Goal: Task Accomplishment & Management: Manage account settings

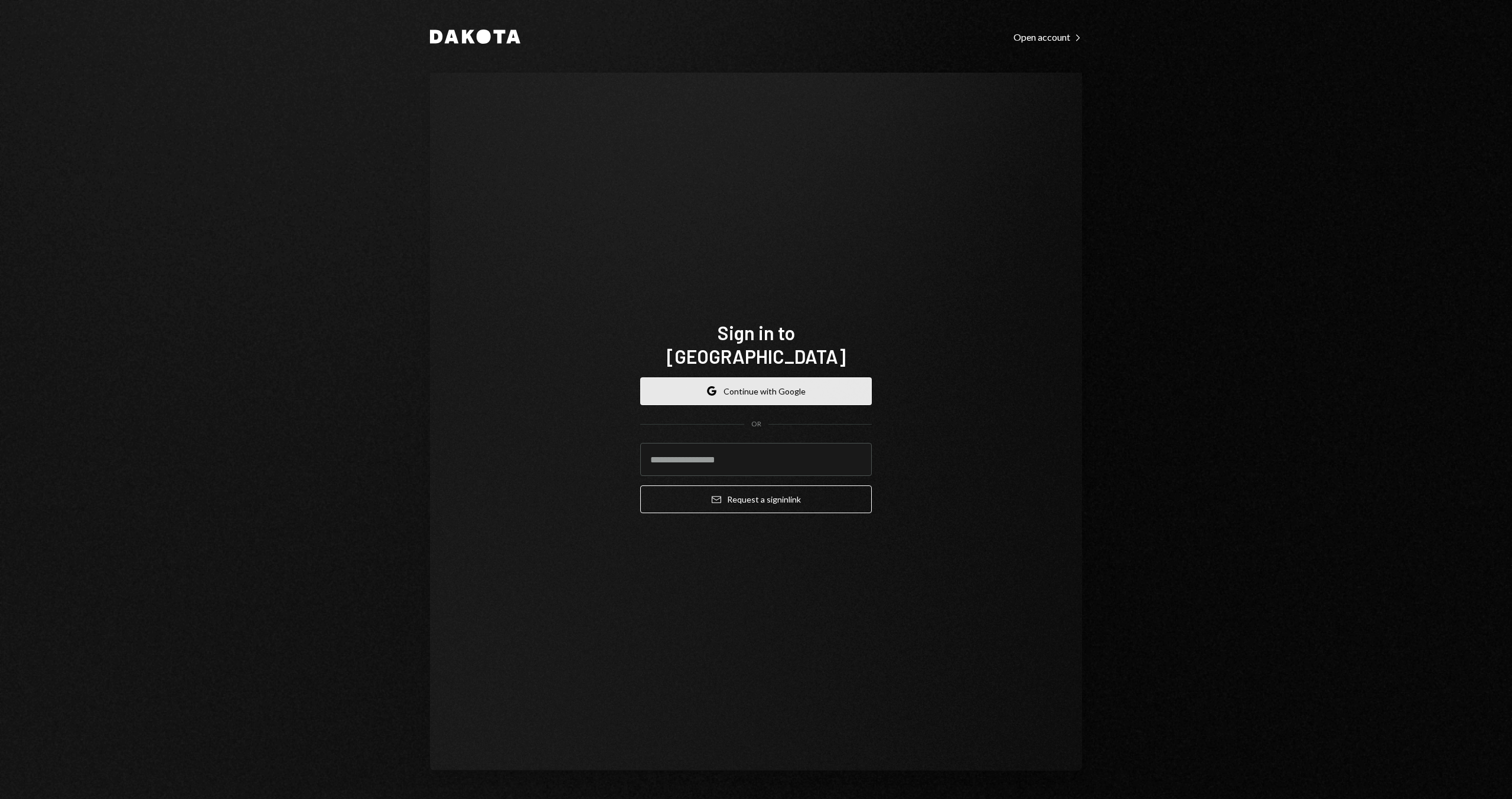
click at [765, 377] on button "Google Continue with Google" at bounding box center [756, 391] width 232 height 28
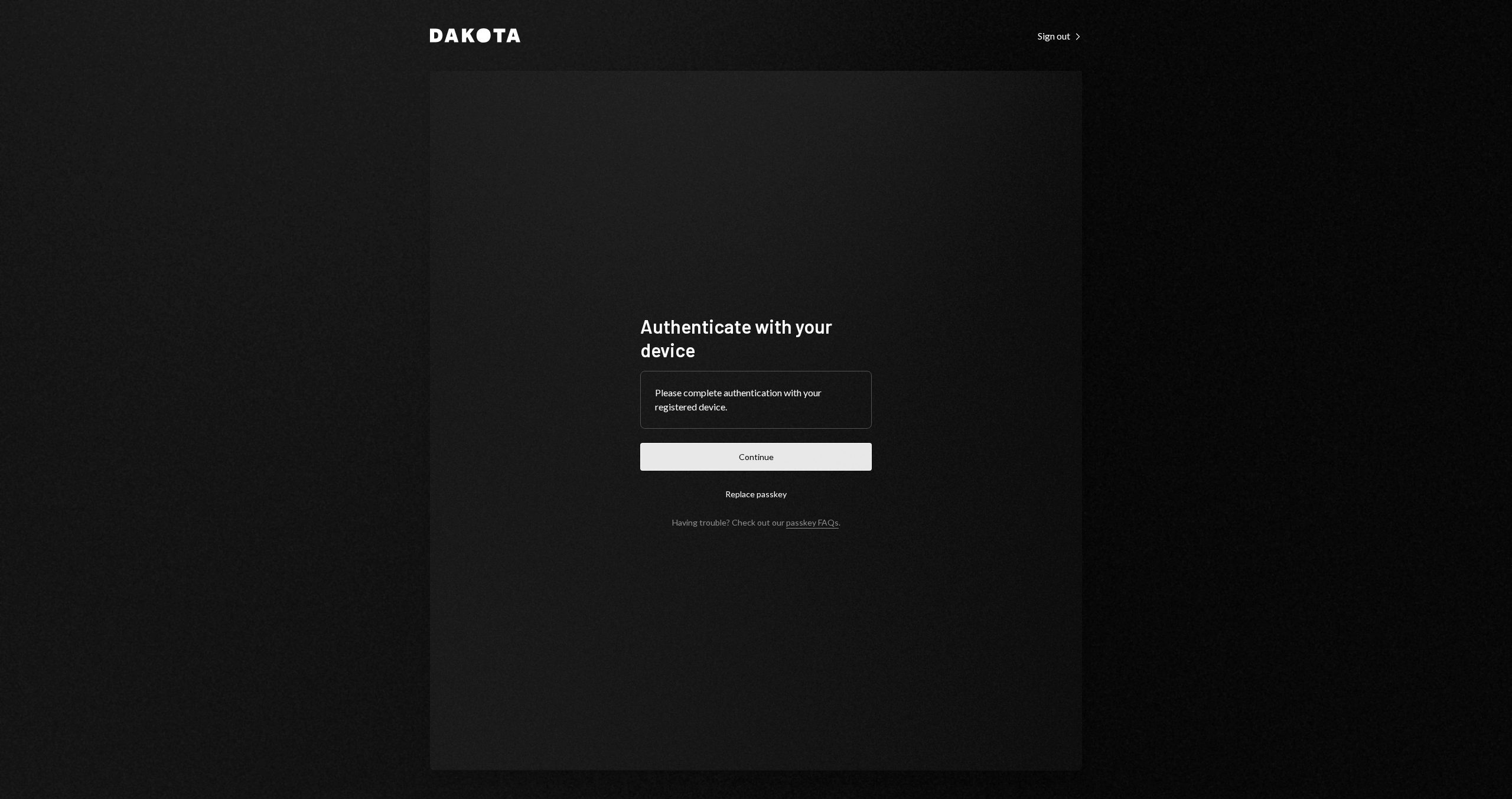
click at [668, 453] on button "Continue" at bounding box center [756, 456] width 232 height 28
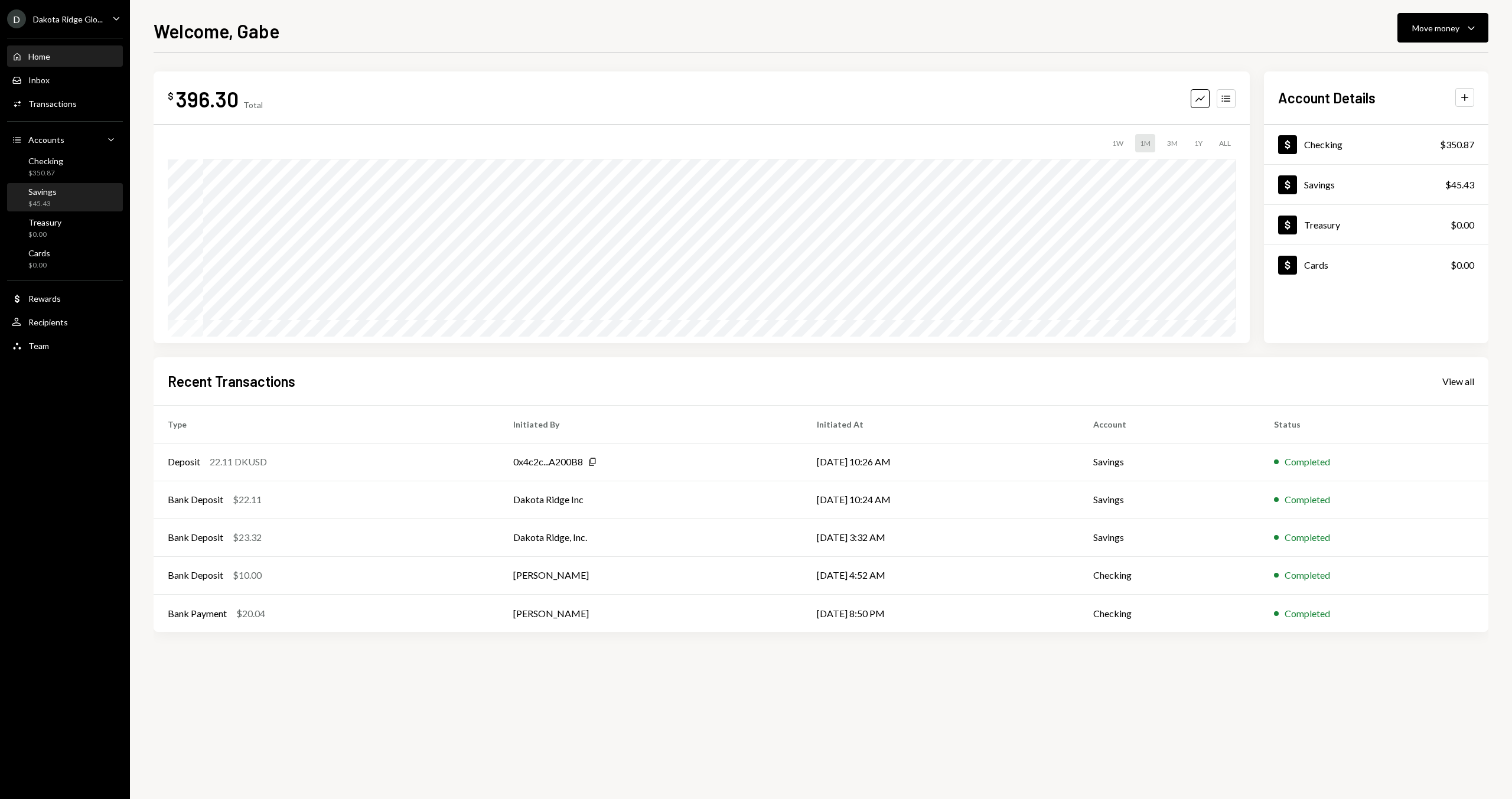
click at [65, 195] on div "Savings $45.43" at bounding box center [65, 198] width 106 height 23
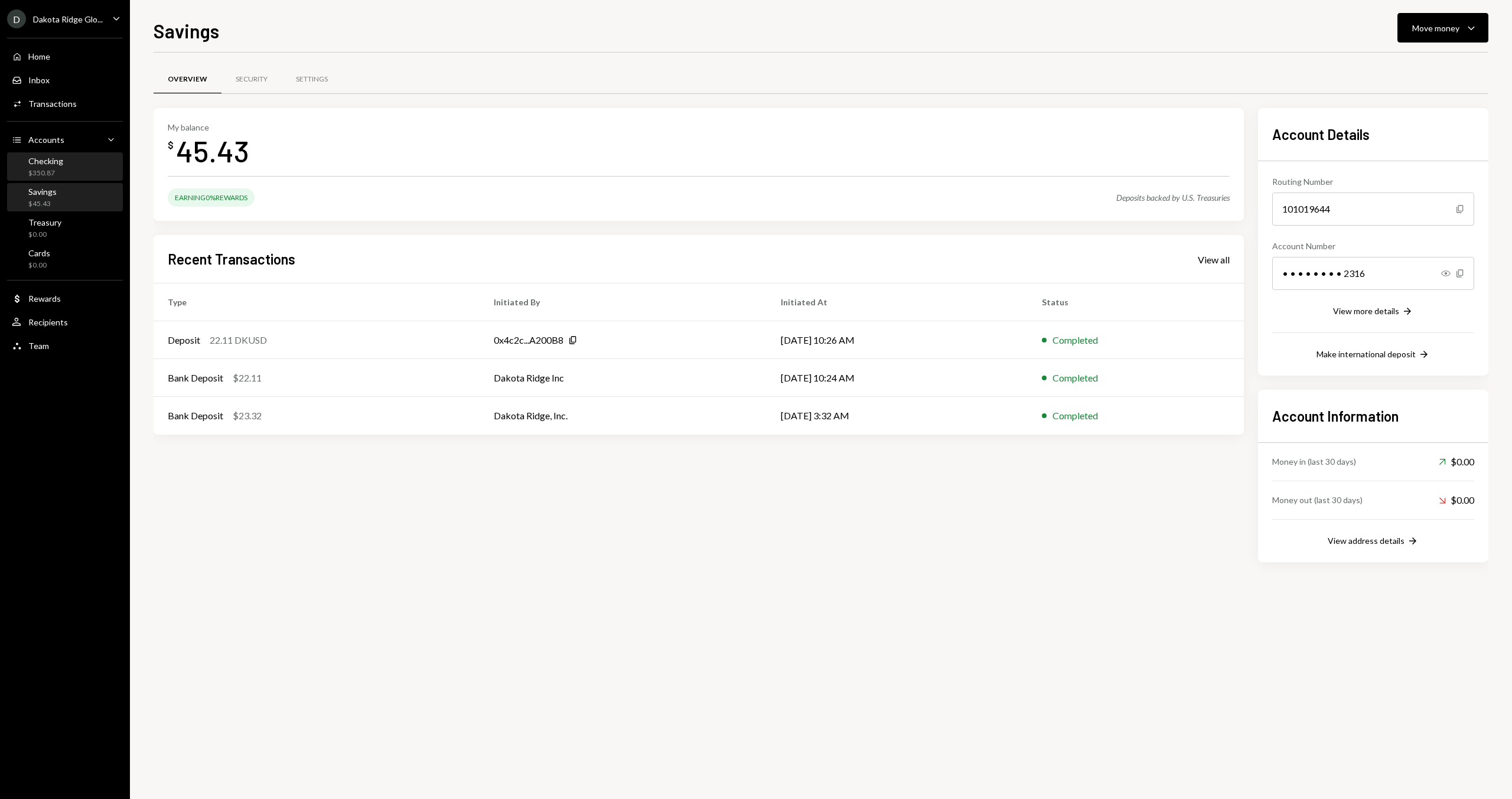
click at [54, 166] on div "Checking $350.87" at bounding box center [46, 167] width 35 height 23
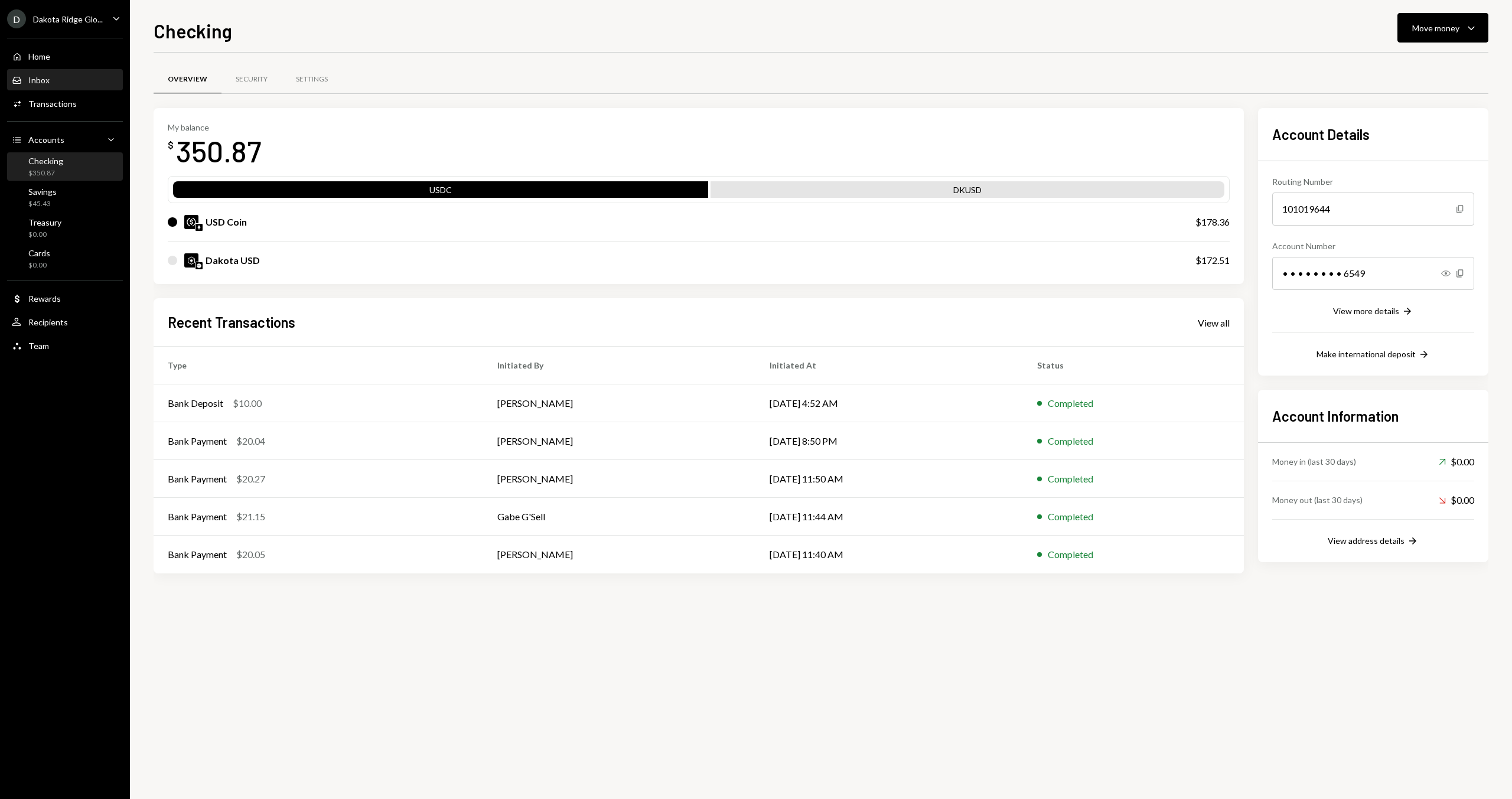
click at [64, 80] on div "Inbox Inbox" at bounding box center [65, 80] width 106 height 11
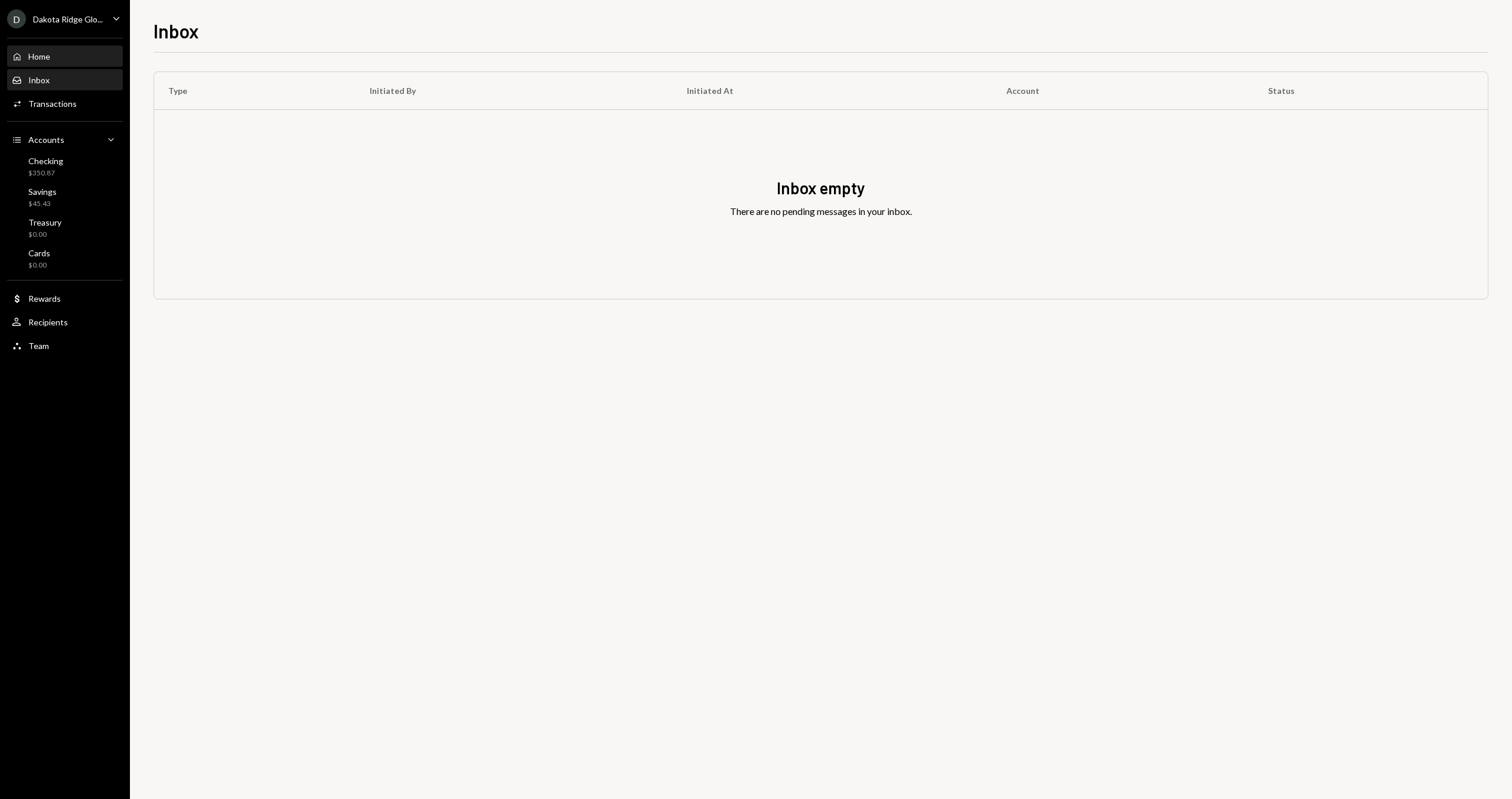
click at [71, 51] on div "Home Home" at bounding box center [65, 56] width 106 height 11
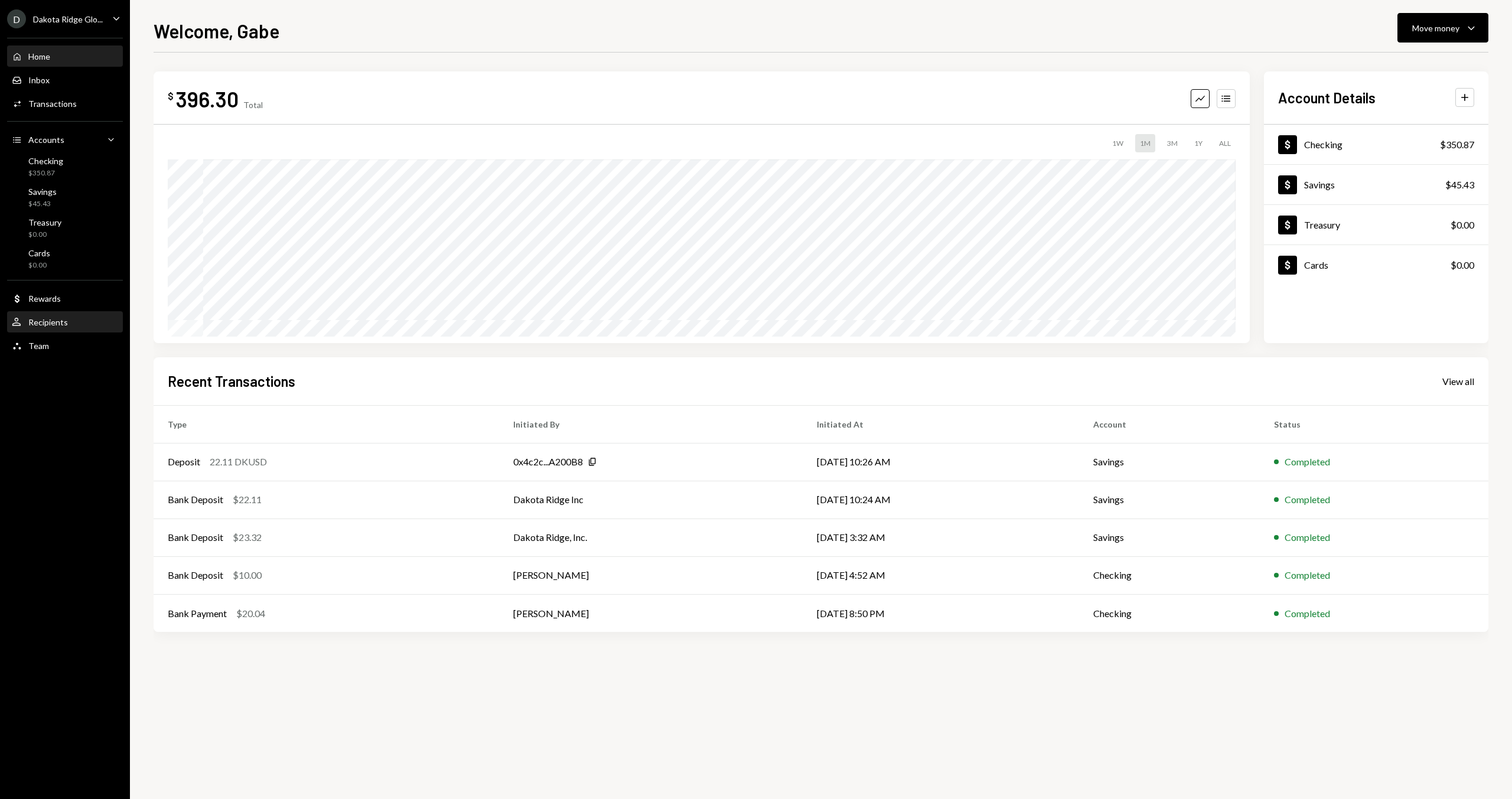
click at [61, 324] on div "Recipients" at bounding box center [48, 322] width 39 height 10
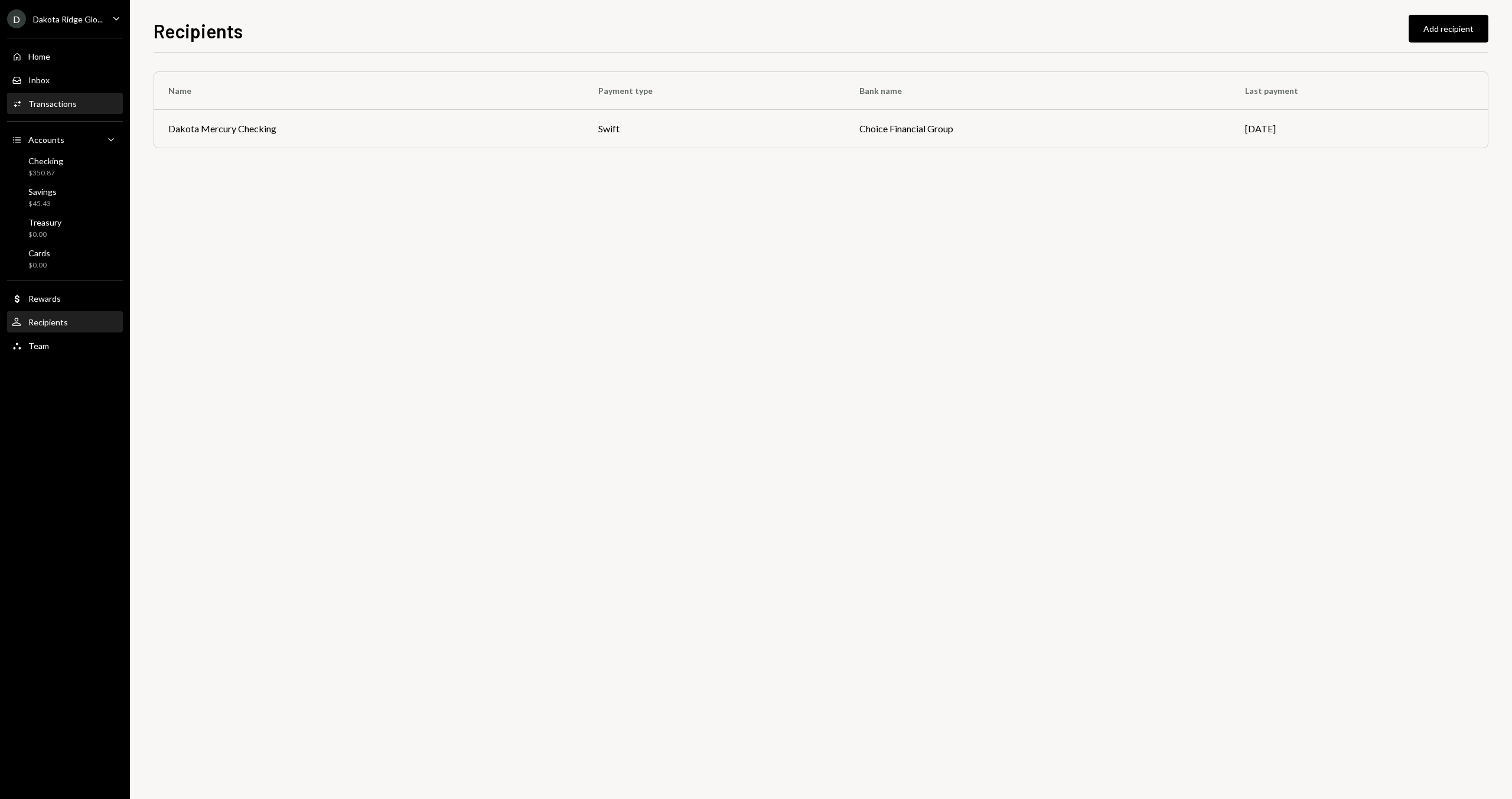
click at [61, 96] on div "Activities Transactions" at bounding box center [65, 104] width 106 height 20
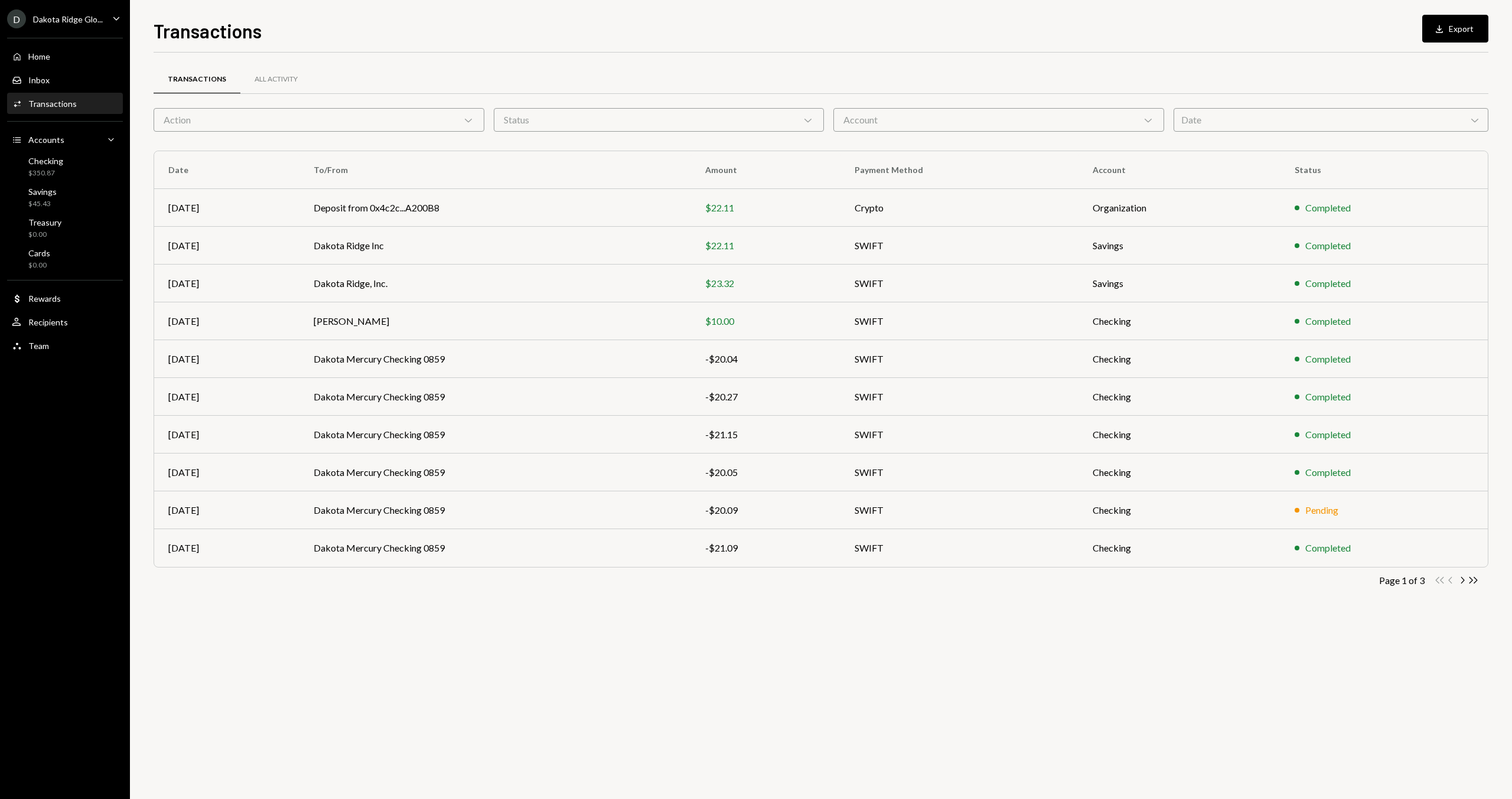
click at [83, 26] on div "D Dakota Ridge Glo..." at bounding box center [54, 19] width 96 height 19
click at [445, 31] on div "Transactions Download Export" at bounding box center [821, 29] width 1335 height 26
click at [90, 16] on div "Dakota Ridge Glo..." at bounding box center [68, 19] width 70 height 10
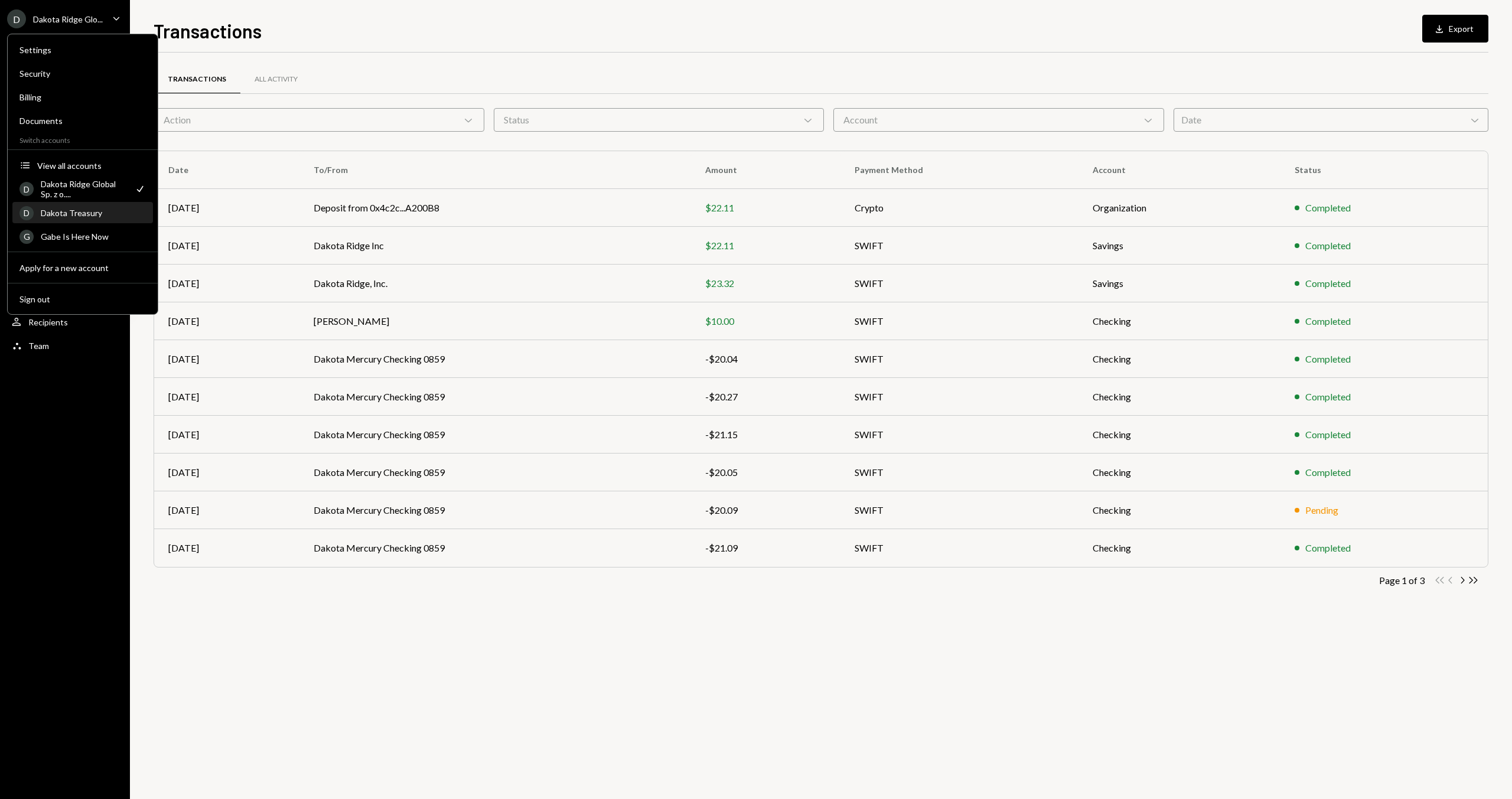
click at [83, 219] on div "D Dakota Treasury" at bounding box center [83, 213] width 127 height 20
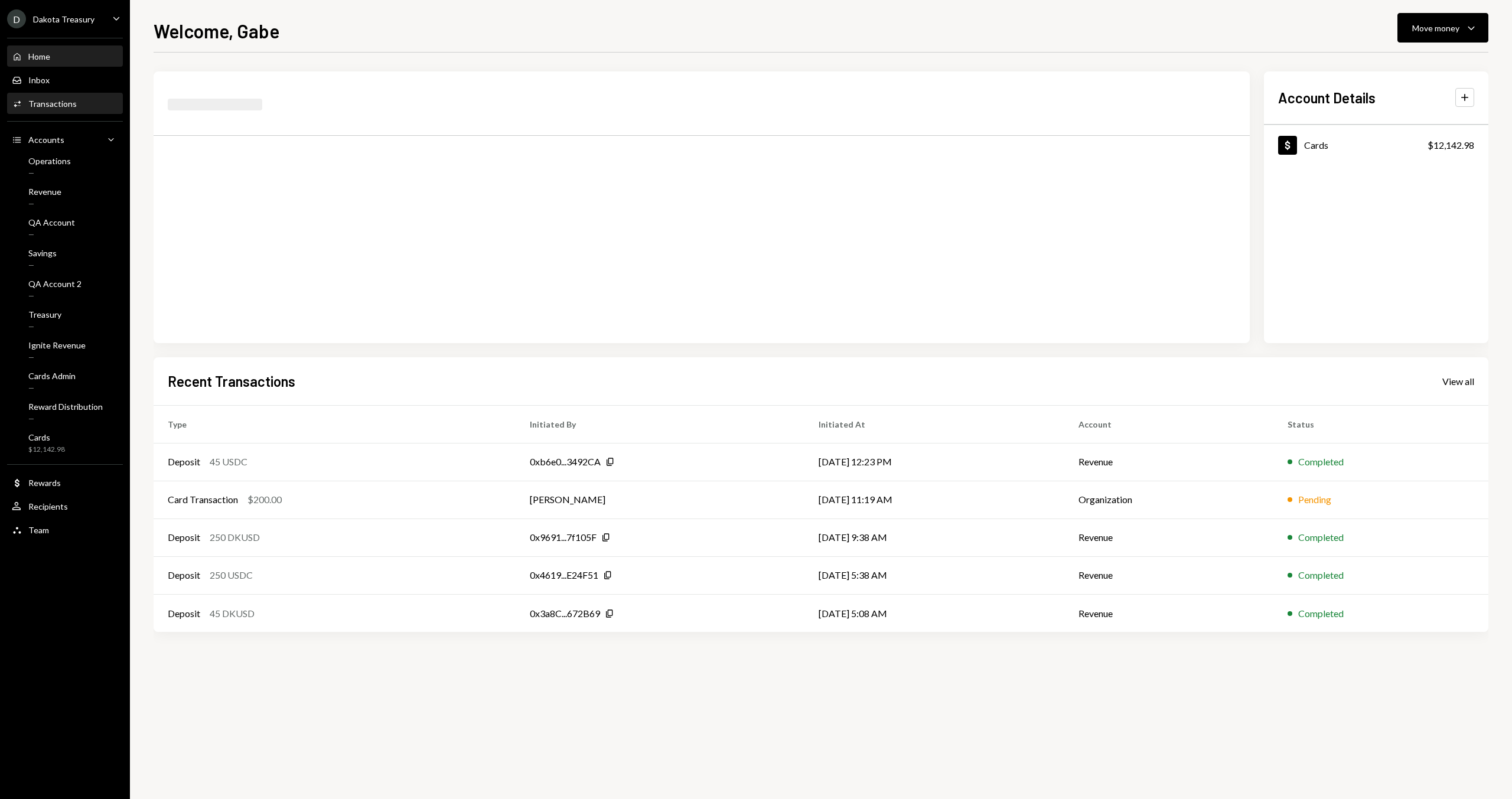
click at [51, 100] on div "Transactions" at bounding box center [52, 103] width 48 height 10
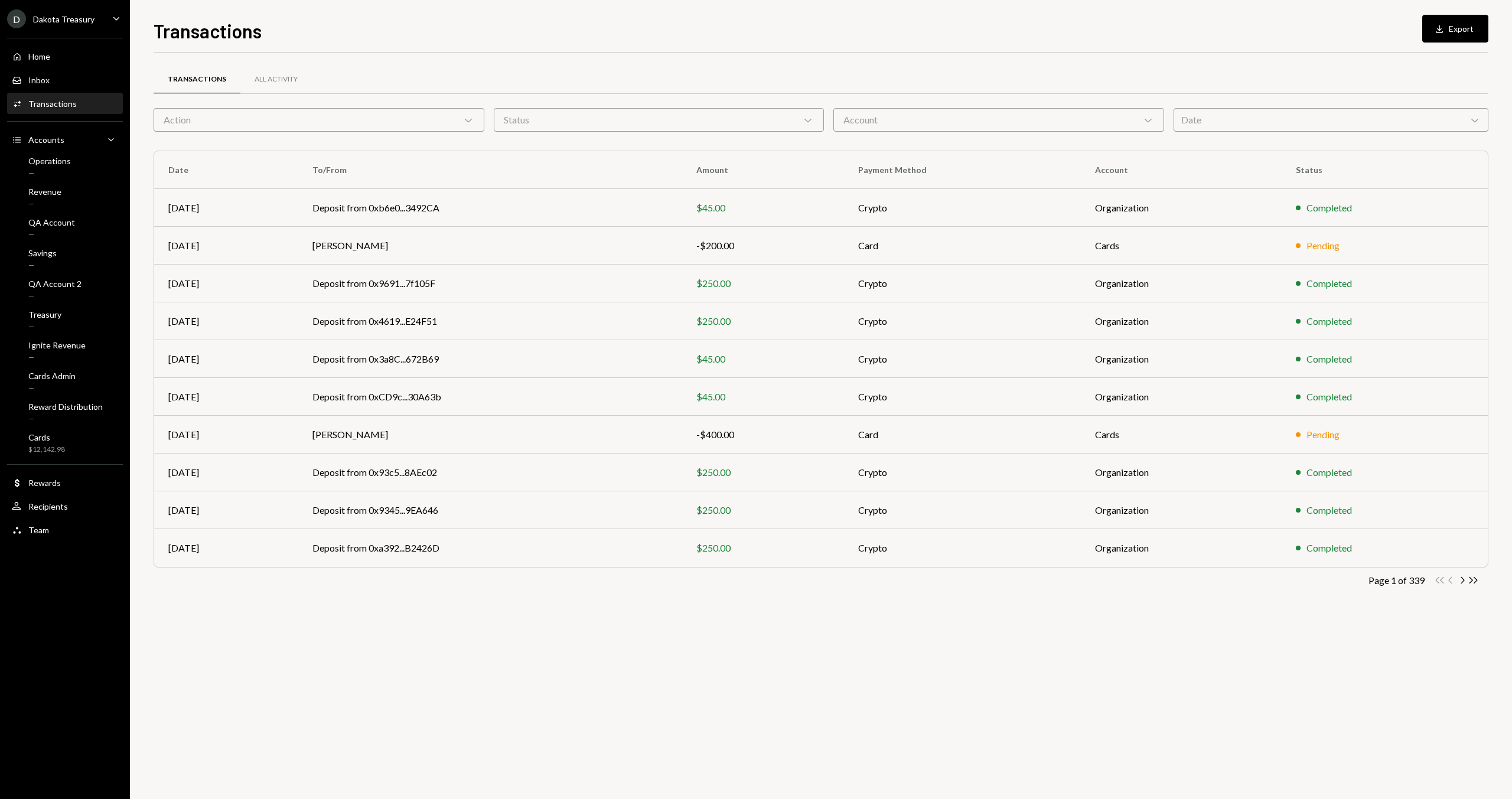
click at [214, 121] on div "Action Chevron Down" at bounding box center [319, 120] width 331 height 24
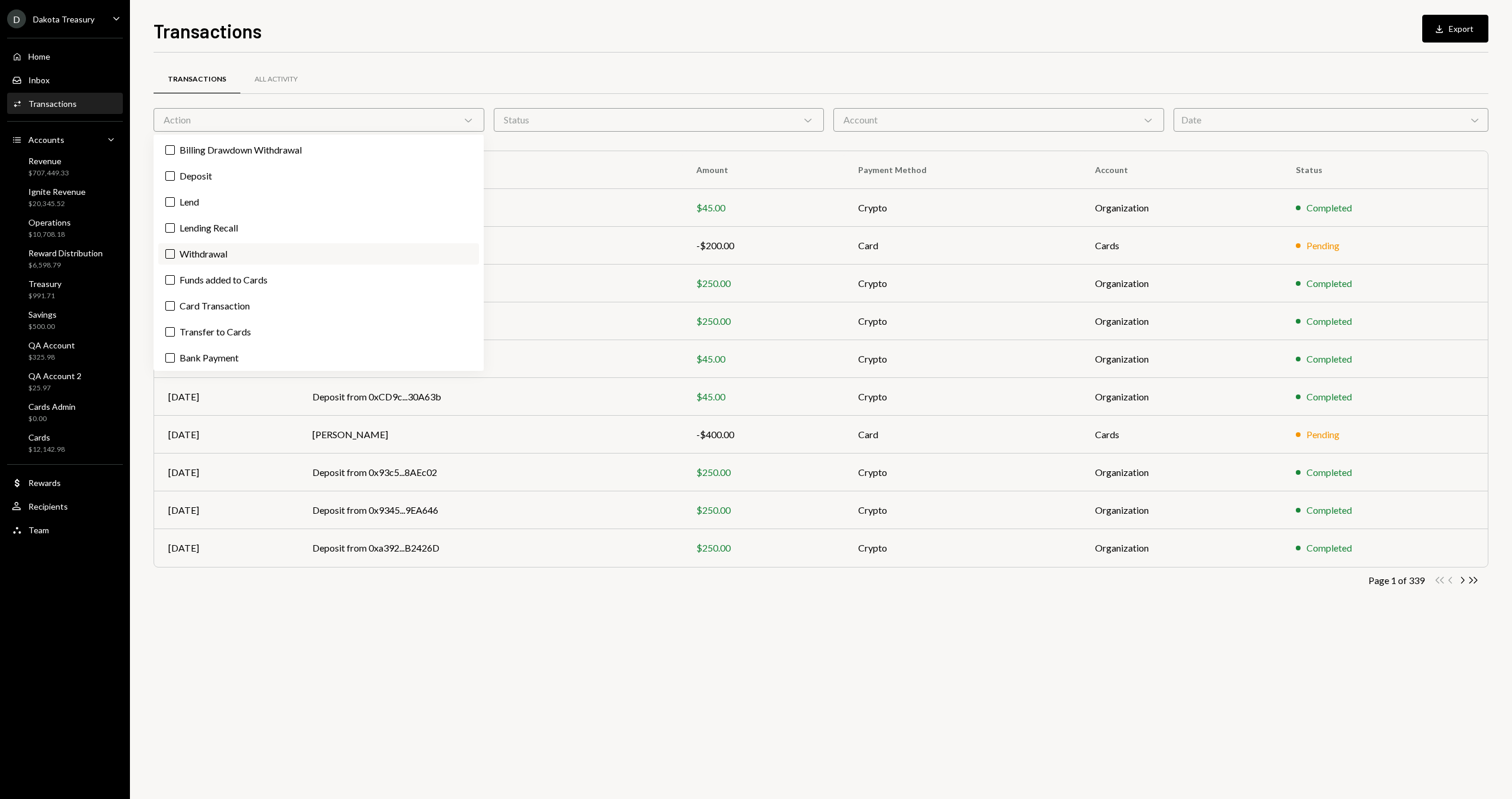
click at [236, 263] on label "Withdrawal" at bounding box center [319, 254] width 321 height 21
click at [175, 259] on button "Withdrawal" at bounding box center [170, 254] width 9 height 9
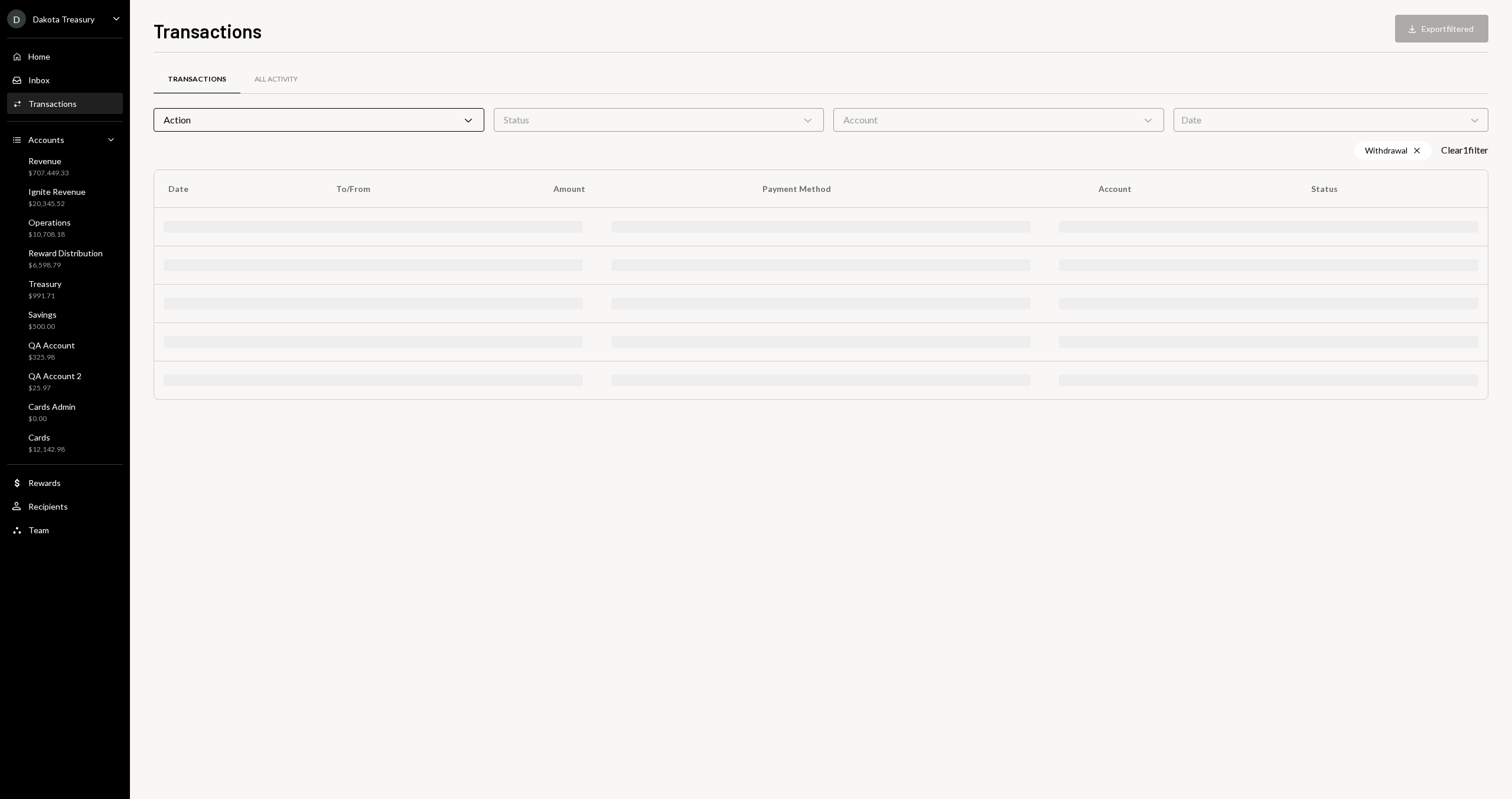
click at [656, 41] on div "Transactions Download Export filtered" at bounding box center [821, 29] width 1335 height 26
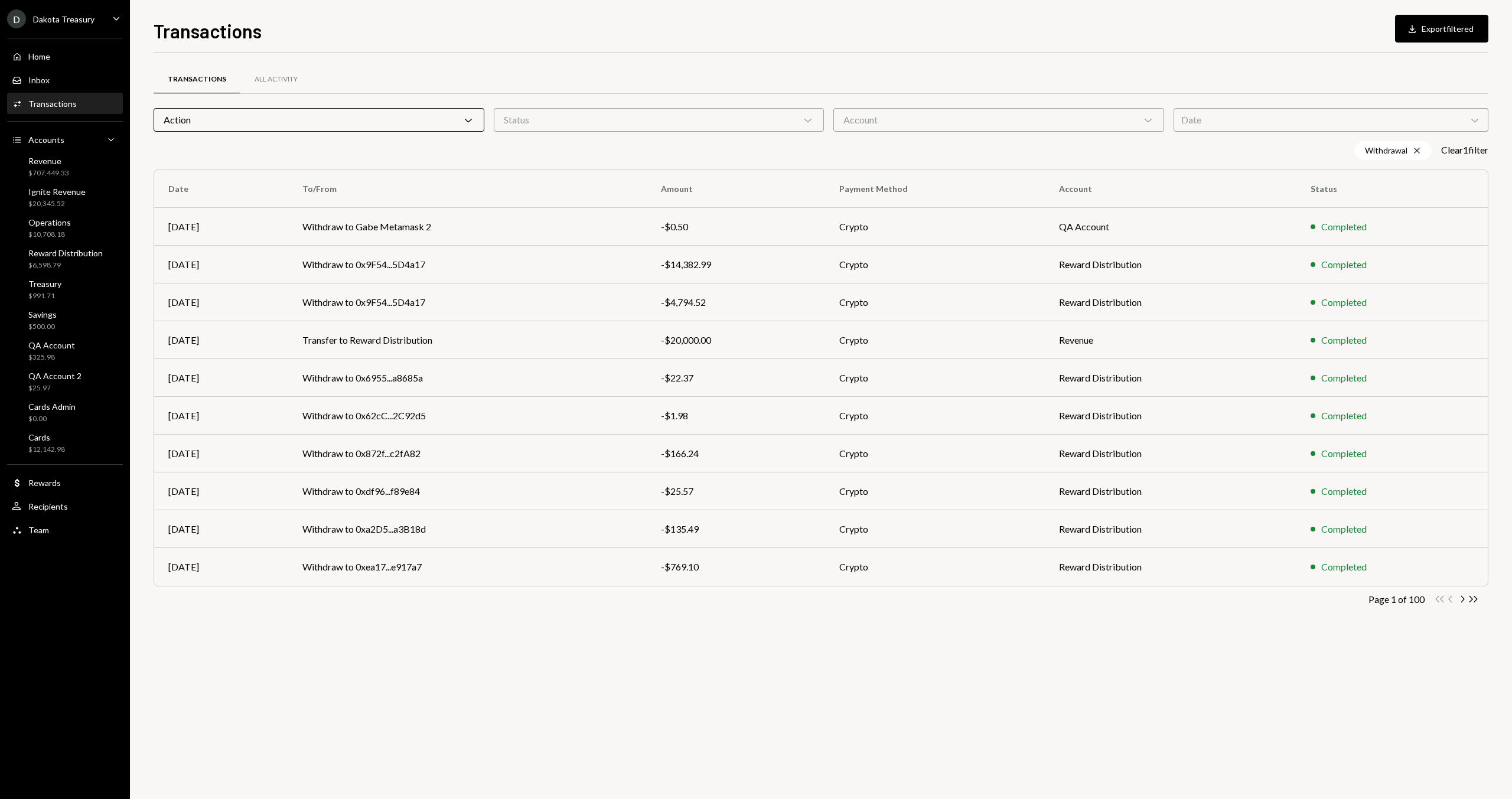
click at [922, 119] on div "Account Chevron Down" at bounding box center [998, 120] width 331 height 24
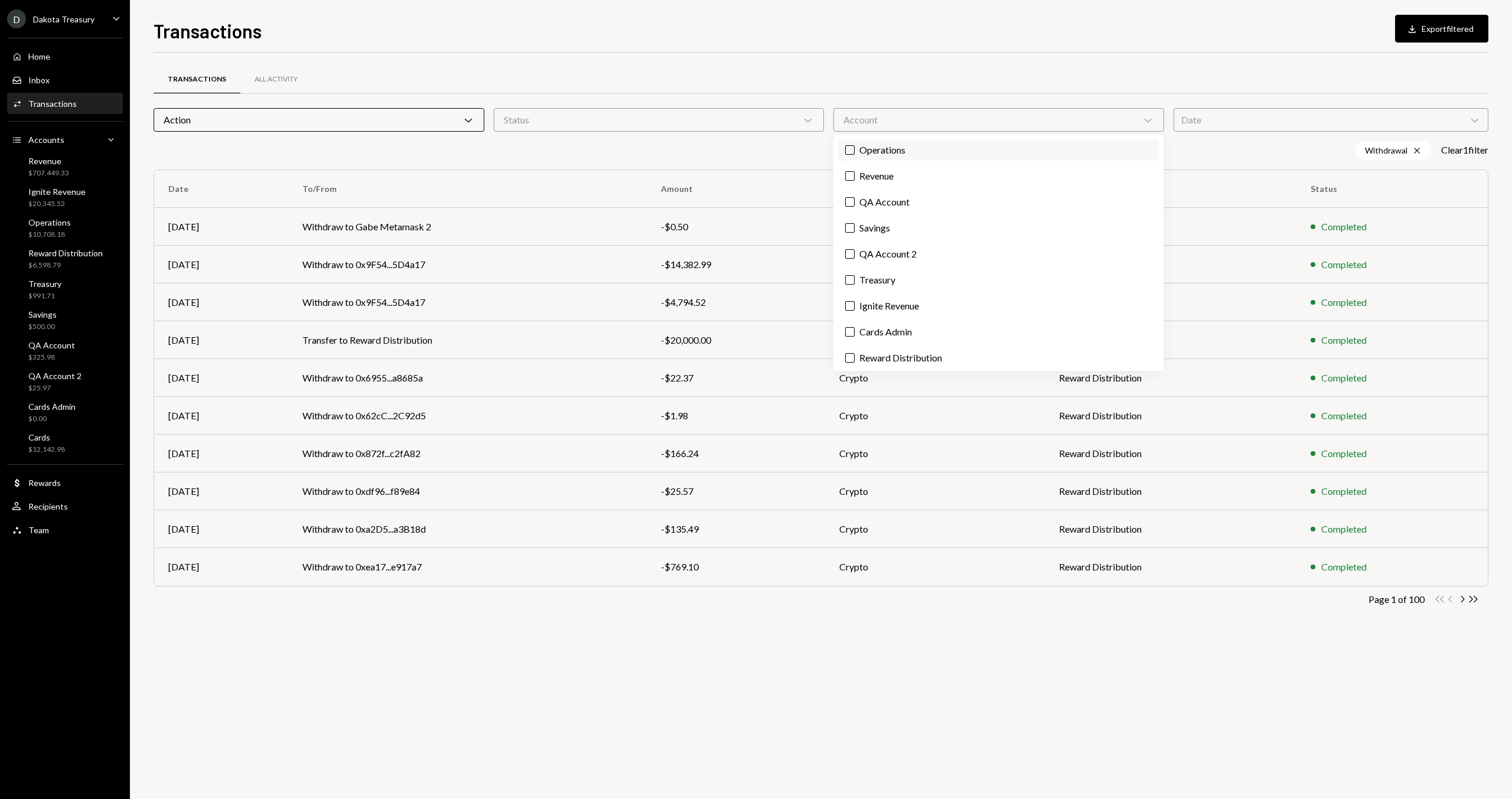
click at [902, 157] on label "Operations" at bounding box center [998, 150] width 321 height 21
click at [854, 155] on button "Operations" at bounding box center [849, 150] width 9 height 9
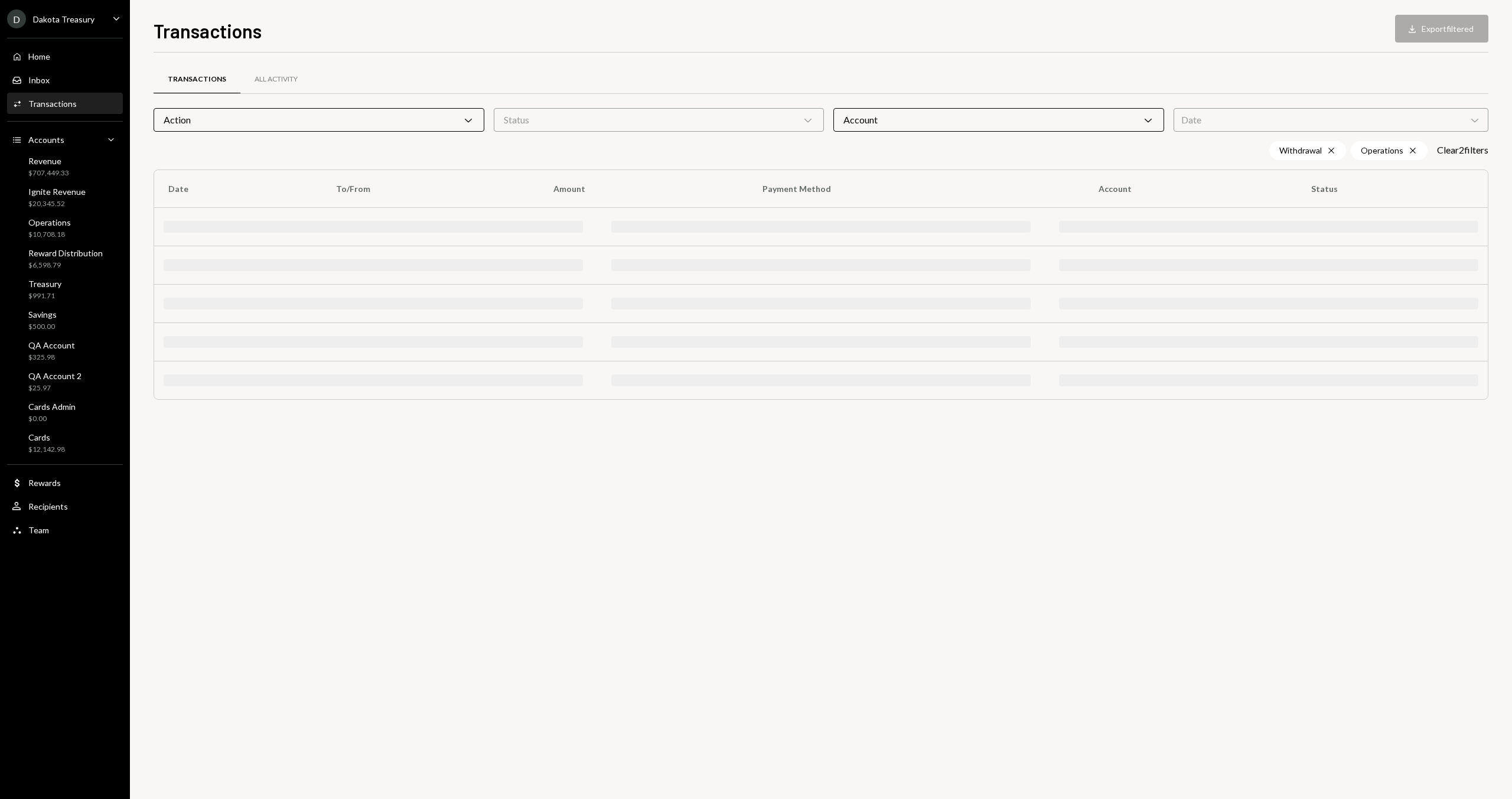
drag, startPoint x: 992, startPoint y: 72, endPoint x: 1207, endPoint y: 116, distance: 219.5
click at [993, 72] on div "Transactions All Activity" at bounding box center [821, 80] width 1335 height 30
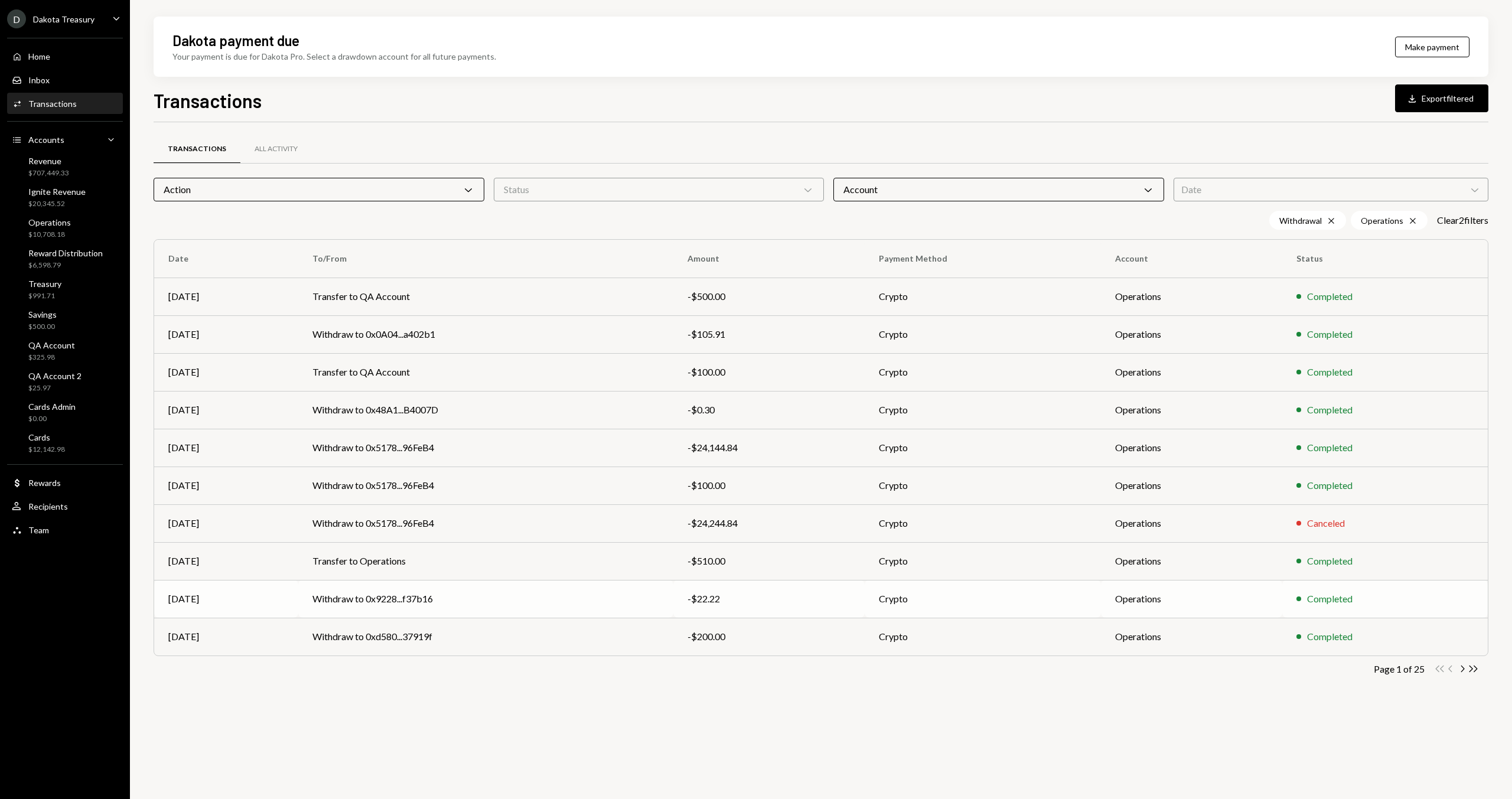
click at [492, 604] on td "Withdraw to 0x9228...f37b16" at bounding box center [486, 599] width 376 height 38
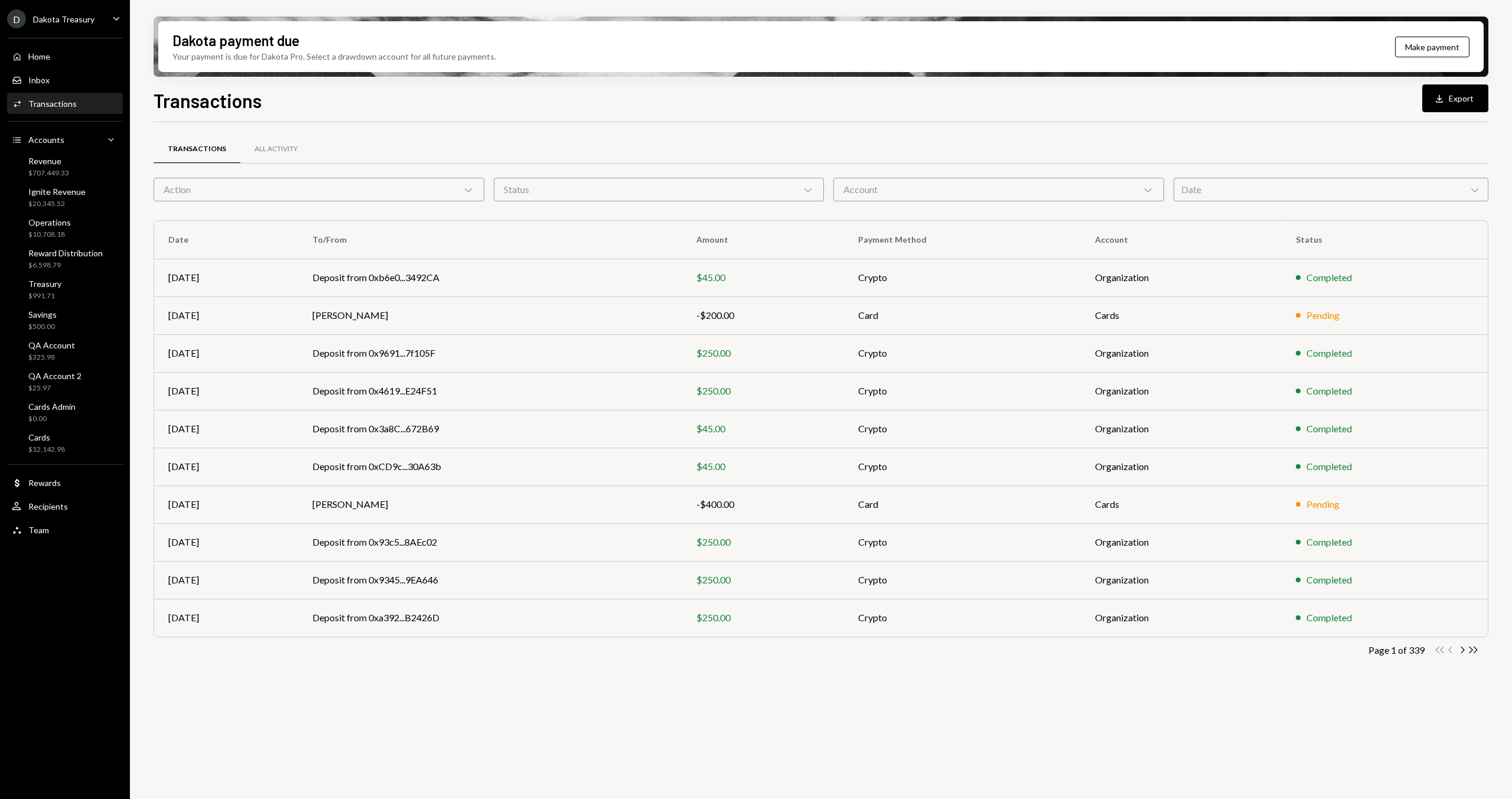
click at [334, 192] on div "Action Chevron Down" at bounding box center [319, 190] width 331 height 24
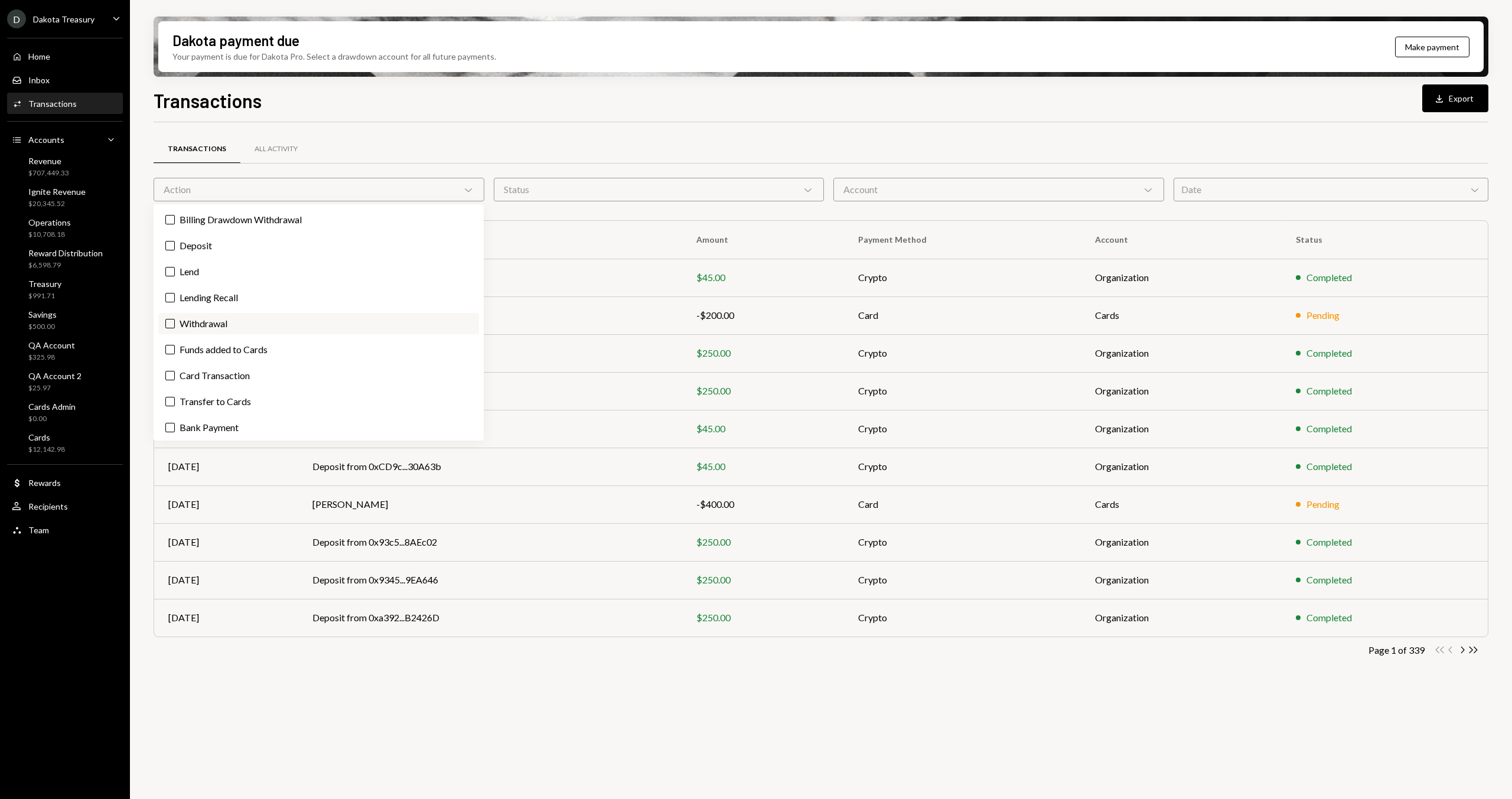
click at [256, 321] on label "Withdrawal" at bounding box center [319, 324] width 321 height 21
click at [175, 321] on button "Withdrawal" at bounding box center [170, 323] width 9 height 9
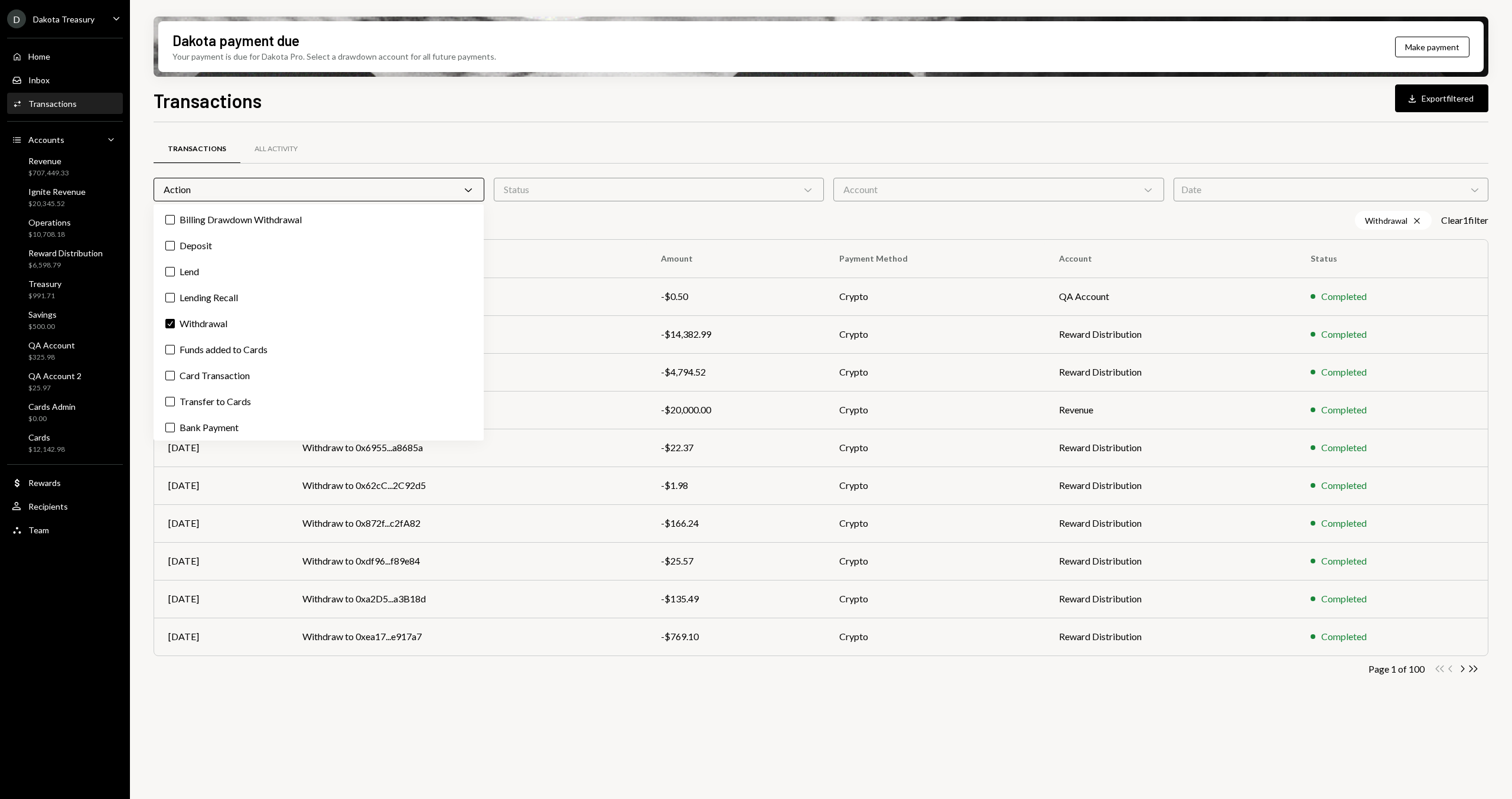
click at [1256, 743] on div "Transactions All Activity Action Chevron Down Status Chevron Down Account Chevr…" at bounding box center [821, 467] width 1335 height 690
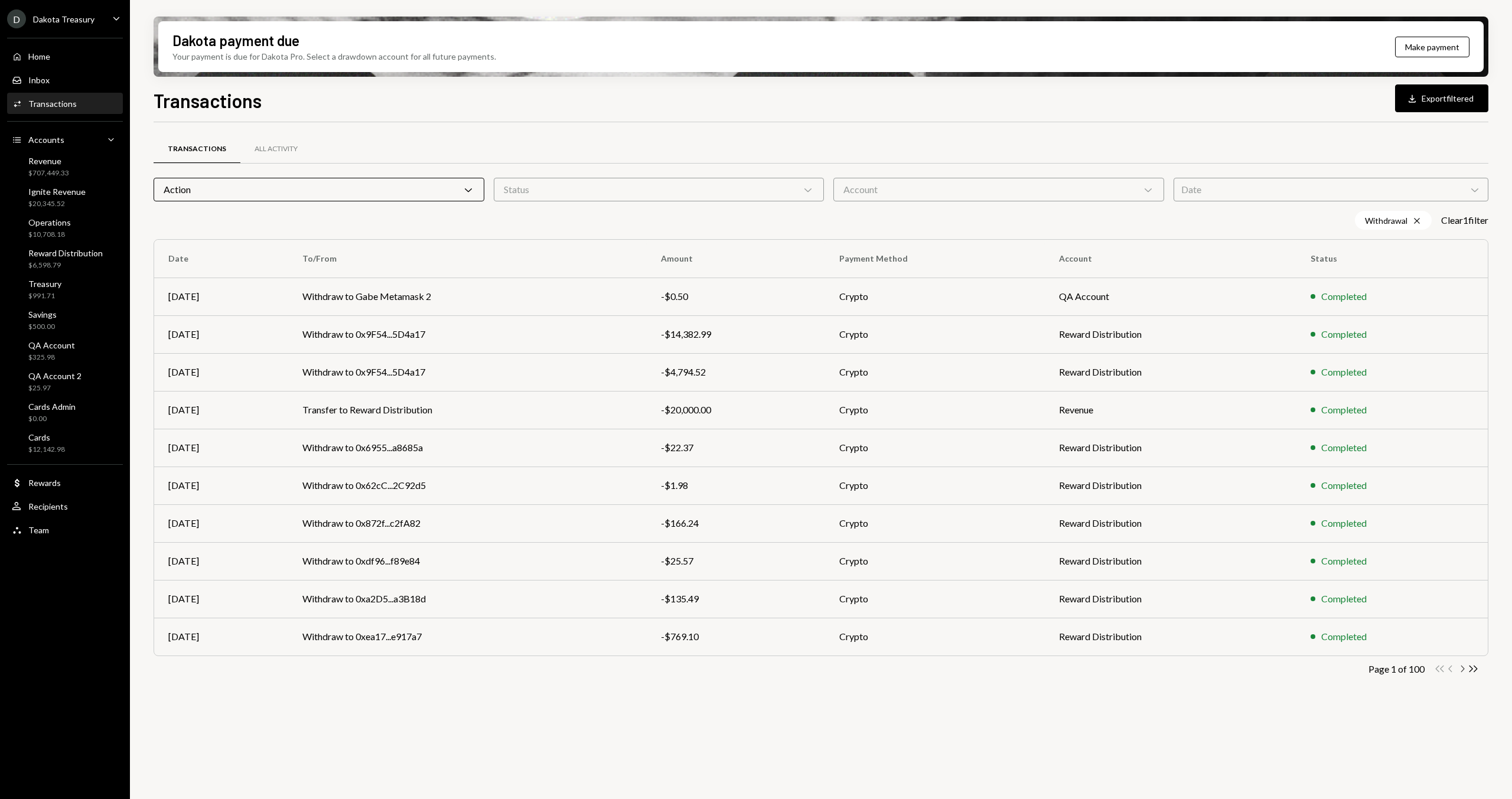
click at [1463, 670] on icon "Chevron Right" at bounding box center [1462, 669] width 11 height 11
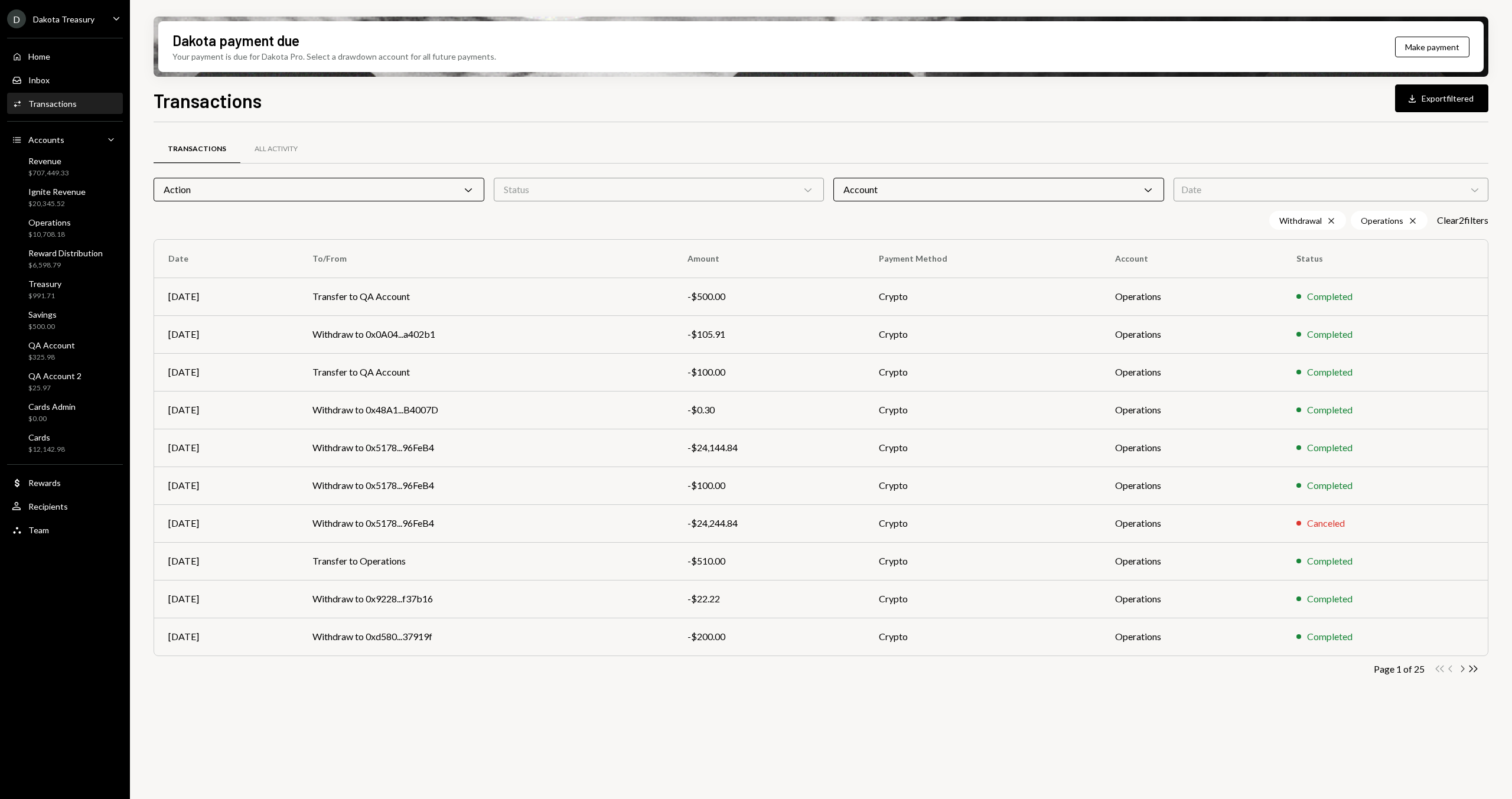
click at [1463, 674] on div "Transactions All Activity Action Chevron Down Status Chevron Down Account Chevr…" at bounding box center [821, 423] width 1335 height 564
click at [1463, 671] on icon "Chevron Right" at bounding box center [1462, 669] width 11 height 11
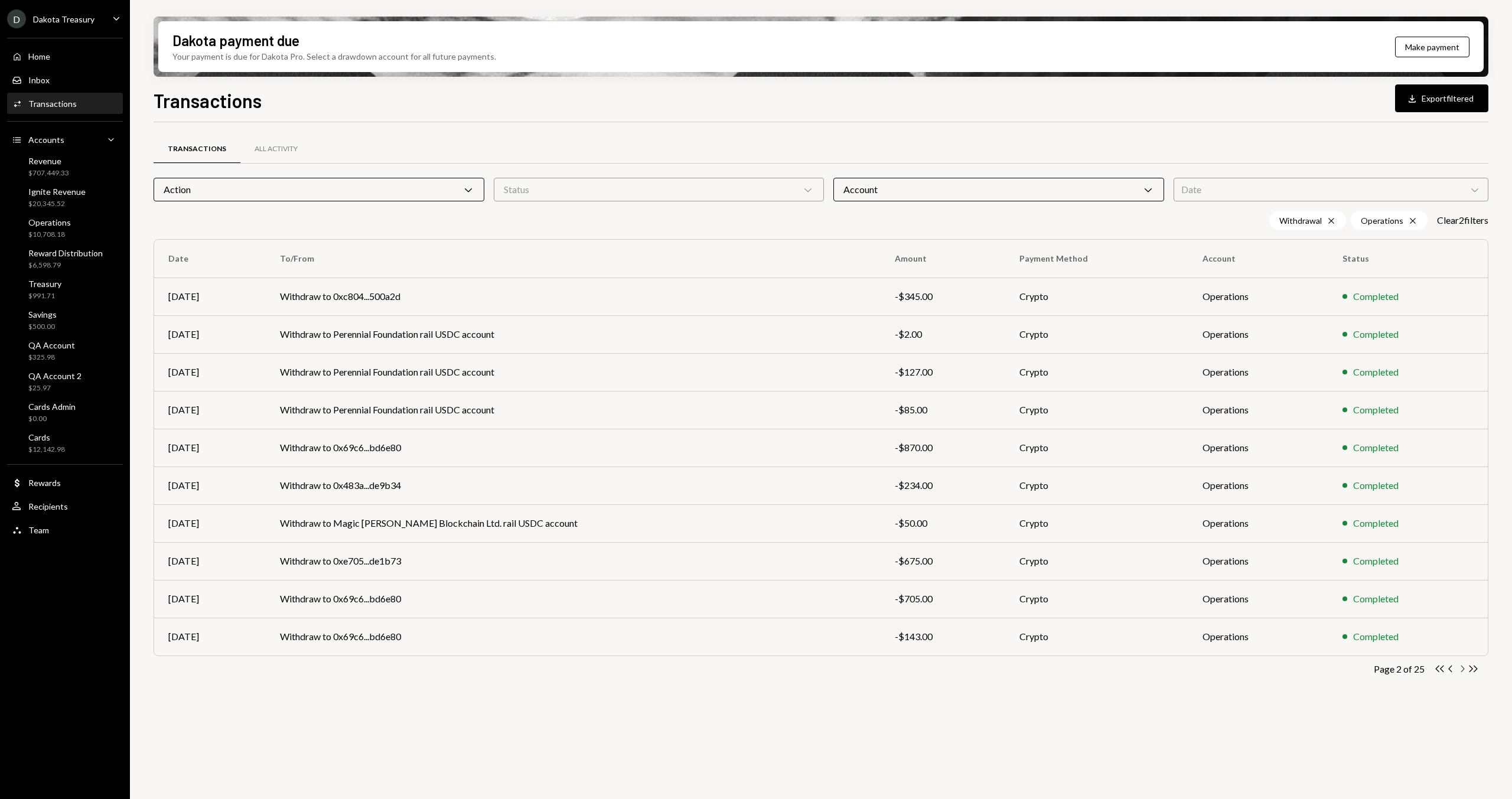
click at [1463, 671] on icon "Chevron Right" at bounding box center [1462, 669] width 11 height 11
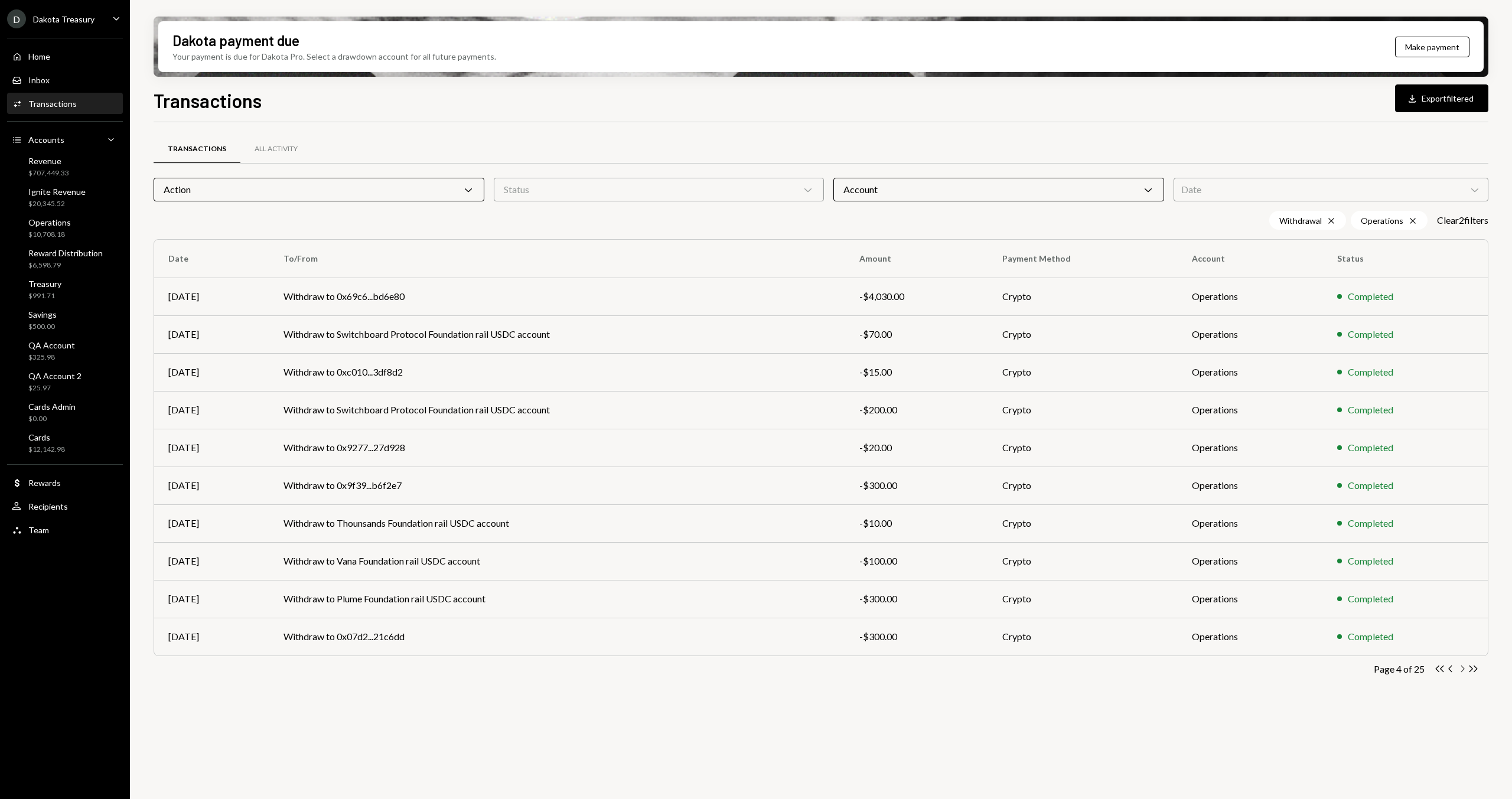
click at [1463, 671] on icon "Chevron Right" at bounding box center [1462, 669] width 11 height 11
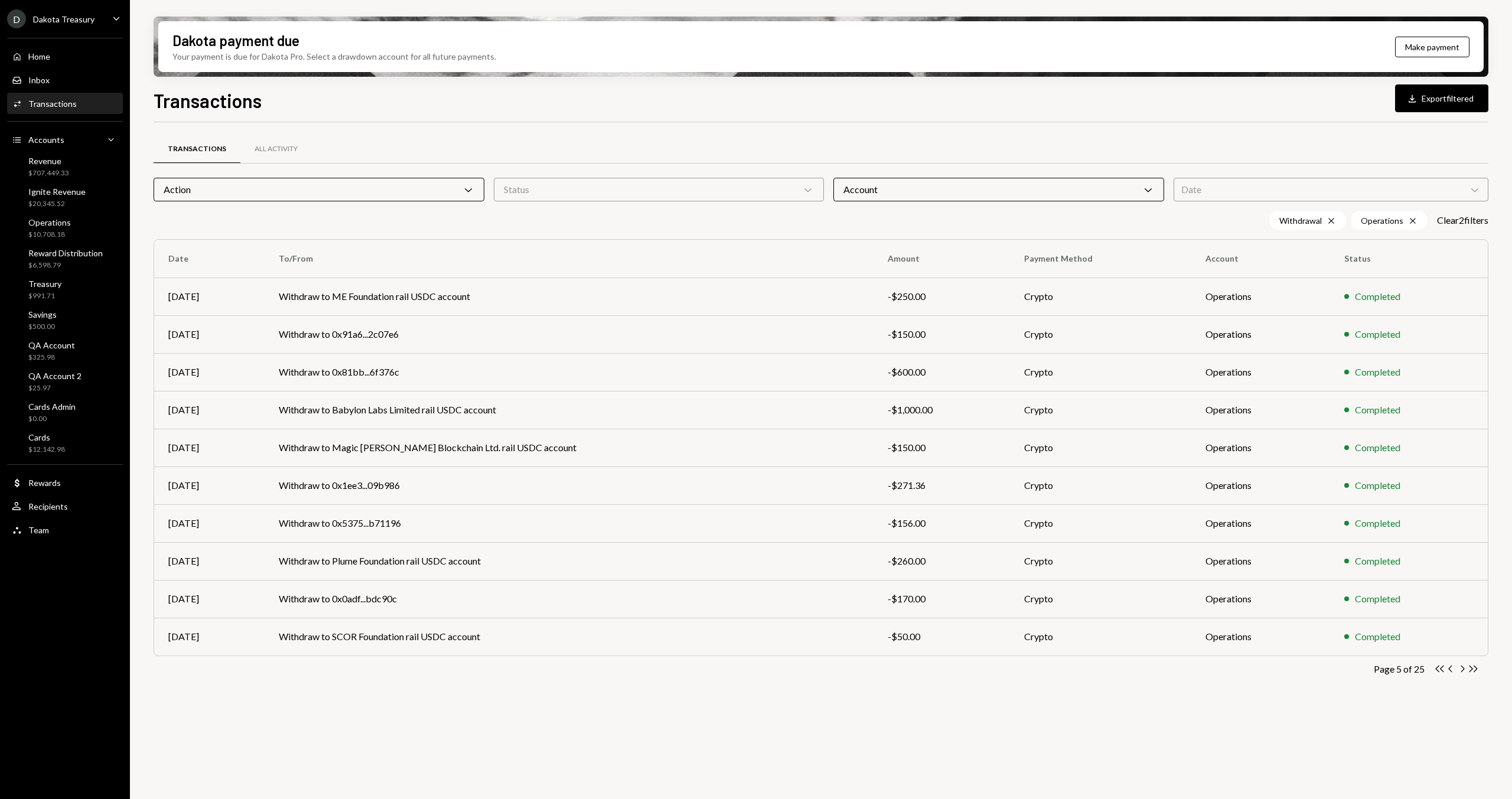
click at [769, 725] on div "Transactions All Activity Action Chevron Down Status Chevron Down Account Chevr…" at bounding box center [821, 467] width 1335 height 690
click at [482, 565] on td "Withdraw to Plume Foundation rail USDC account" at bounding box center [569, 561] width 609 height 38
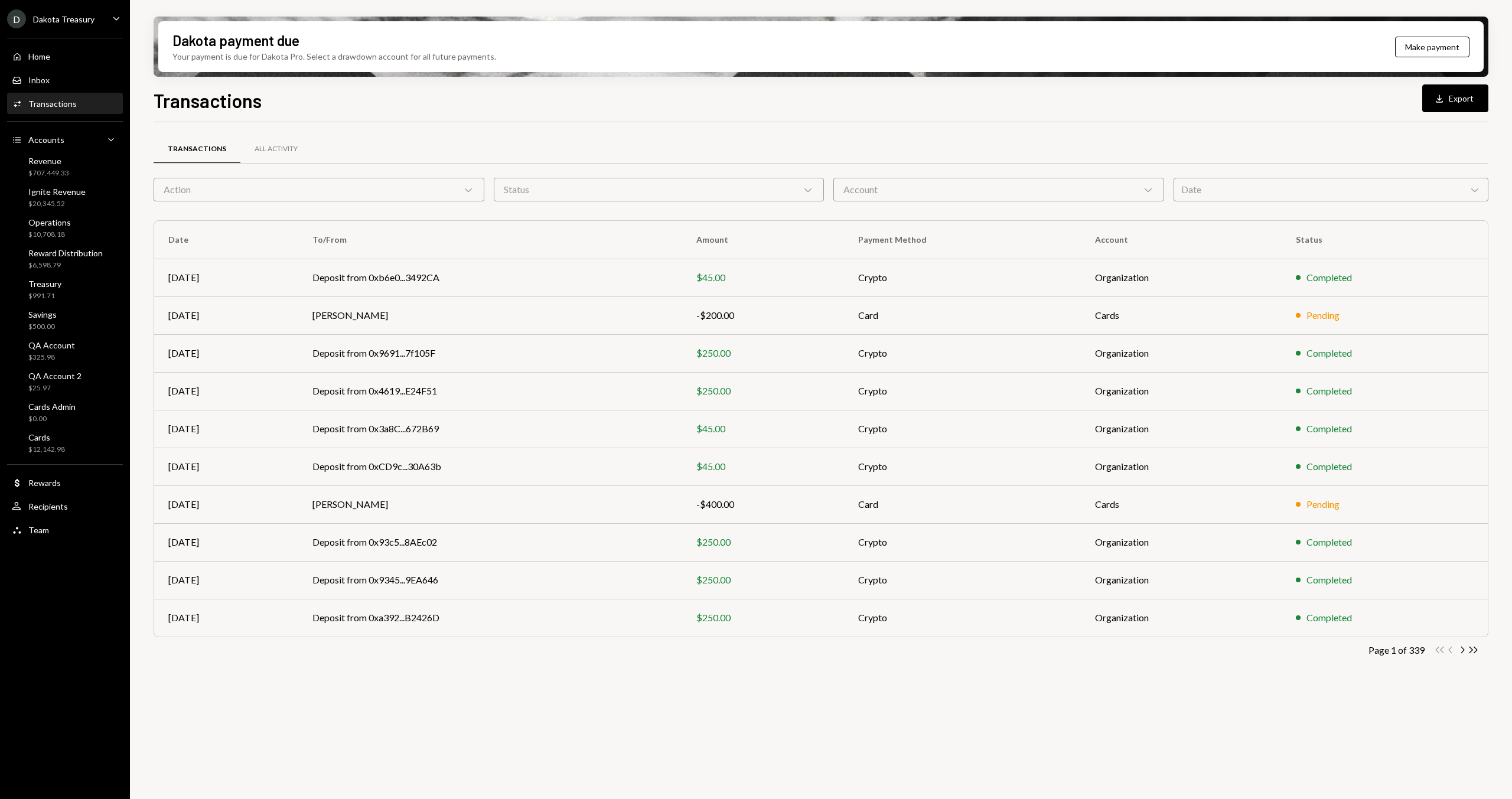
click at [899, 191] on div "Account Chevron Down" at bounding box center [998, 190] width 331 height 24
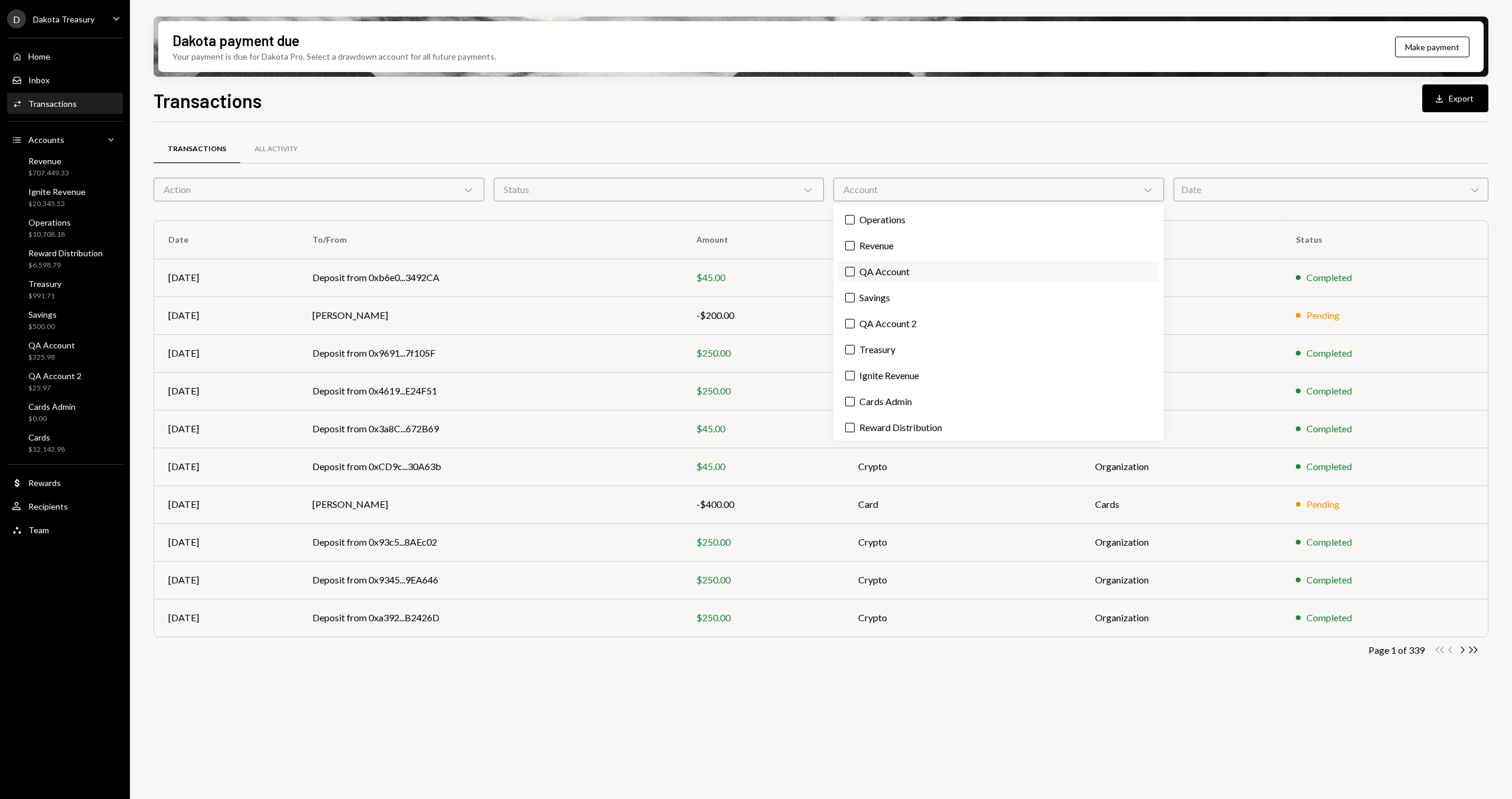
click at [888, 272] on label "QA Account" at bounding box center [998, 272] width 321 height 21
click at [854, 272] on button "QA Account" at bounding box center [849, 271] width 9 height 9
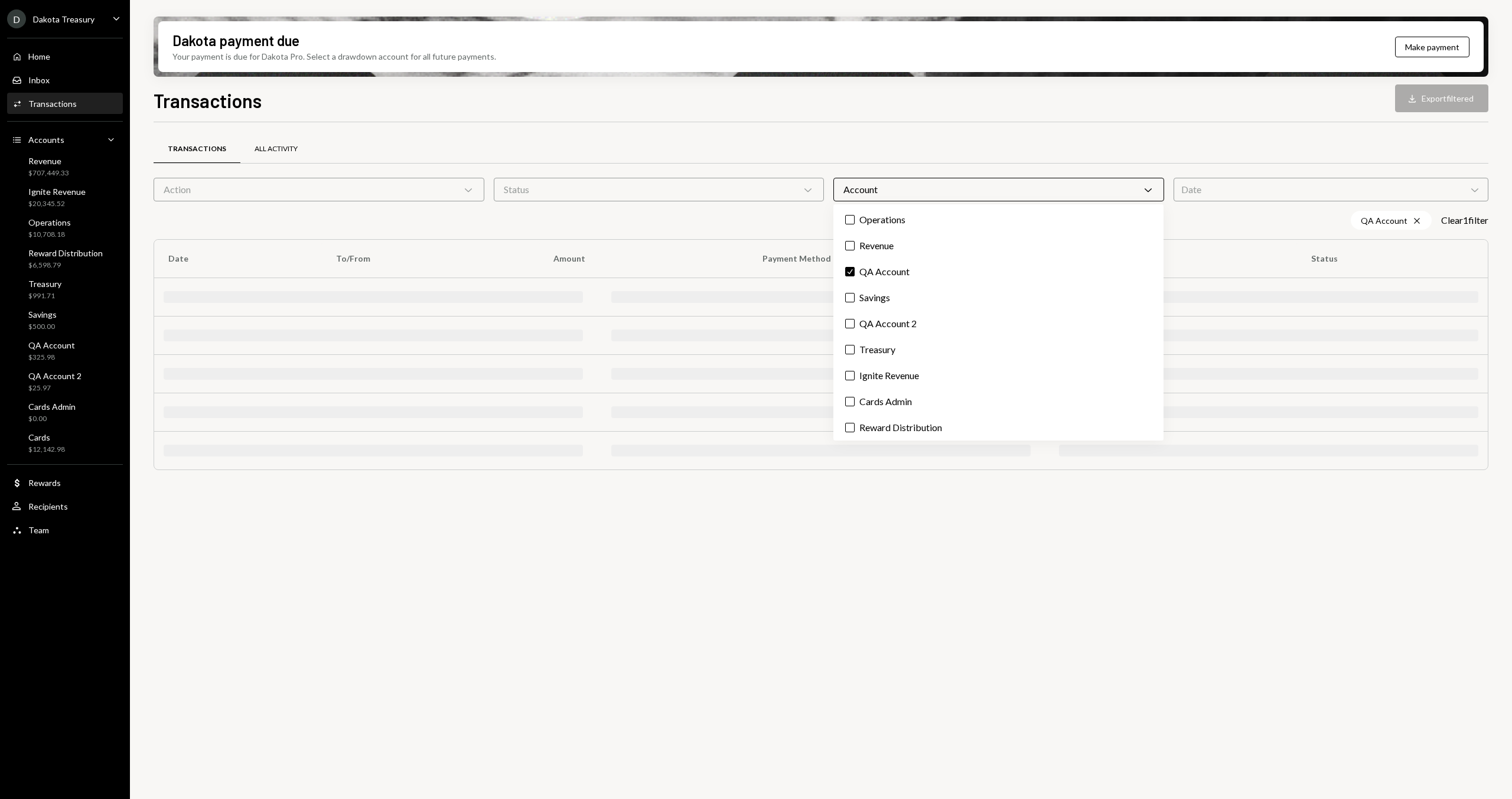
click at [254, 146] on div "All Activity" at bounding box center [276, 149] width 43 height 10
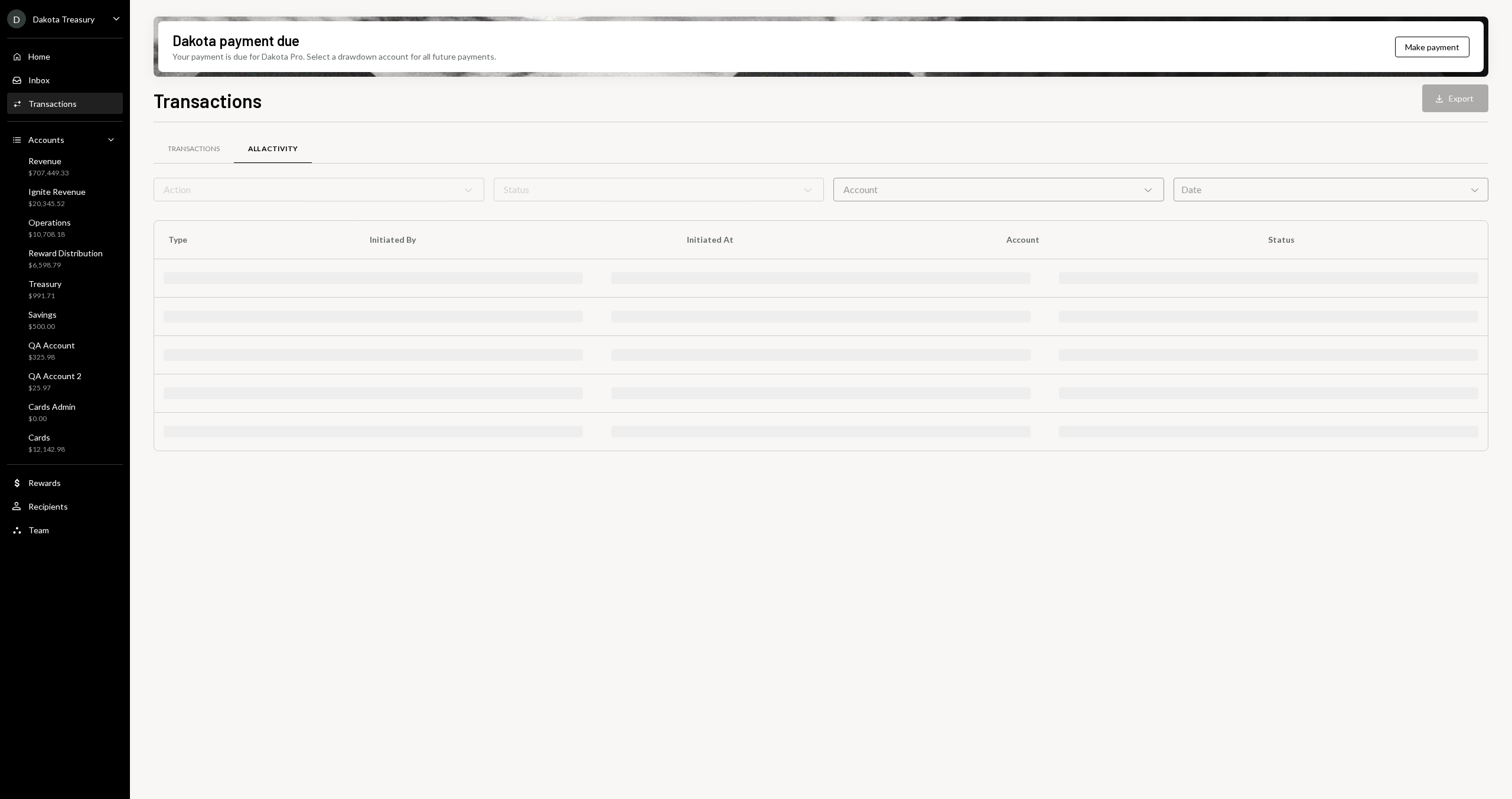
click at [262, 179] on form "Action Chevron Down Status Chevron Down Account Chevron Down Date Chevron Down" at bounding box center [821, 190] width 1335 height 24
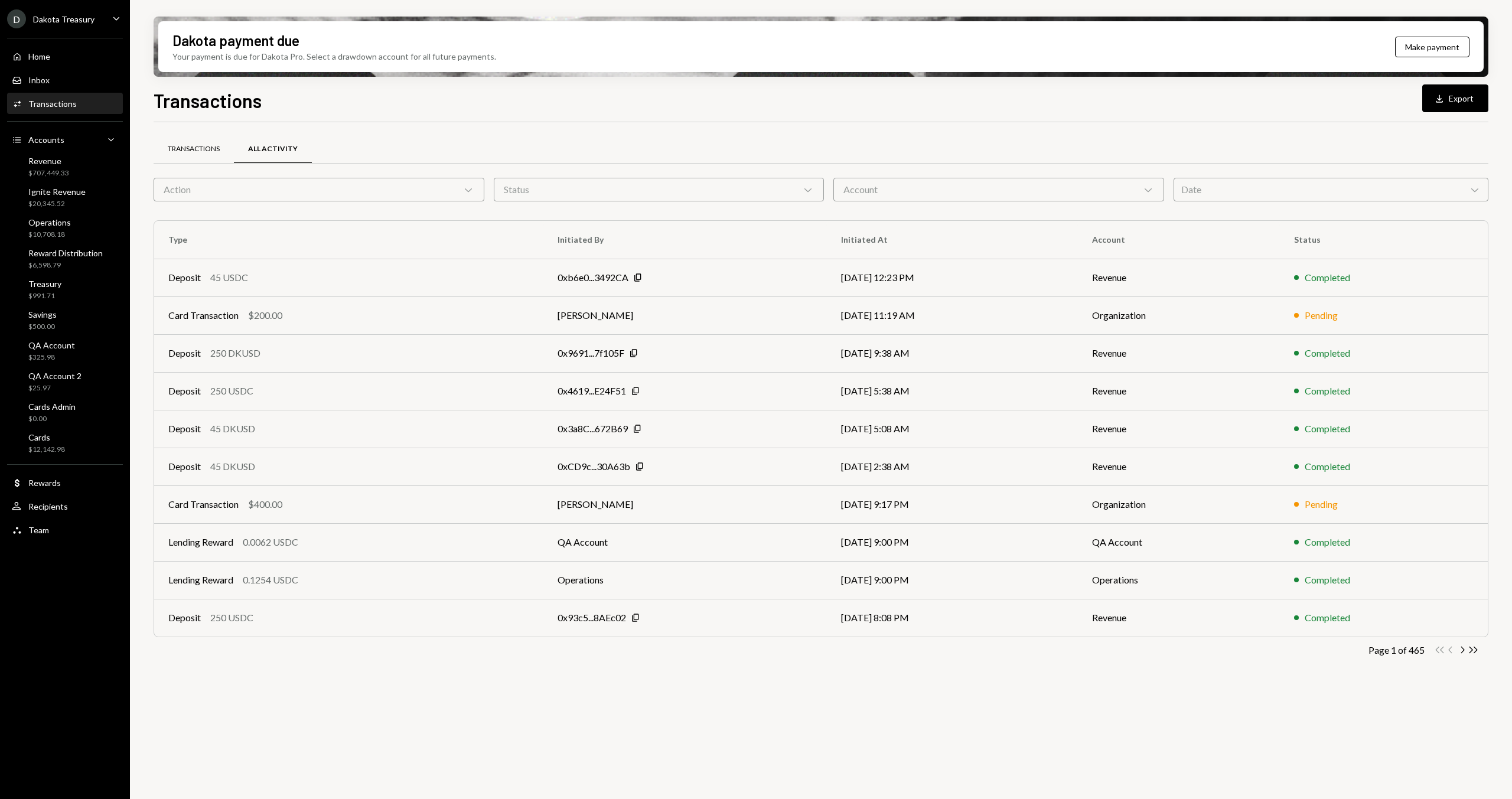
click at [190, 151] on div "Transactions" at bounding box center [194, 149] width 52 height 10
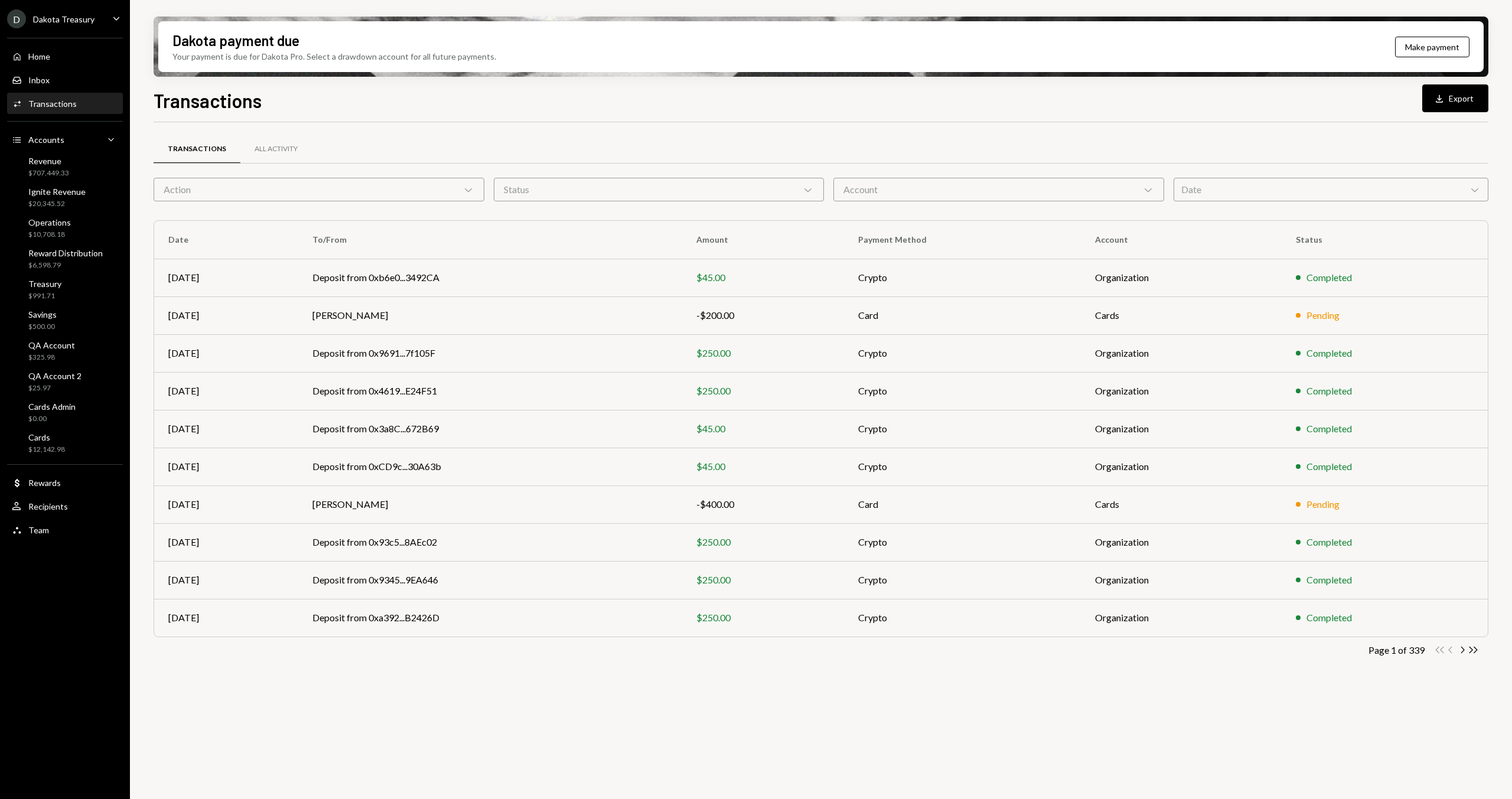
click at [224, 183] on div "Action Chevron Down" at bounding box center [319, 190] width 331 height 24
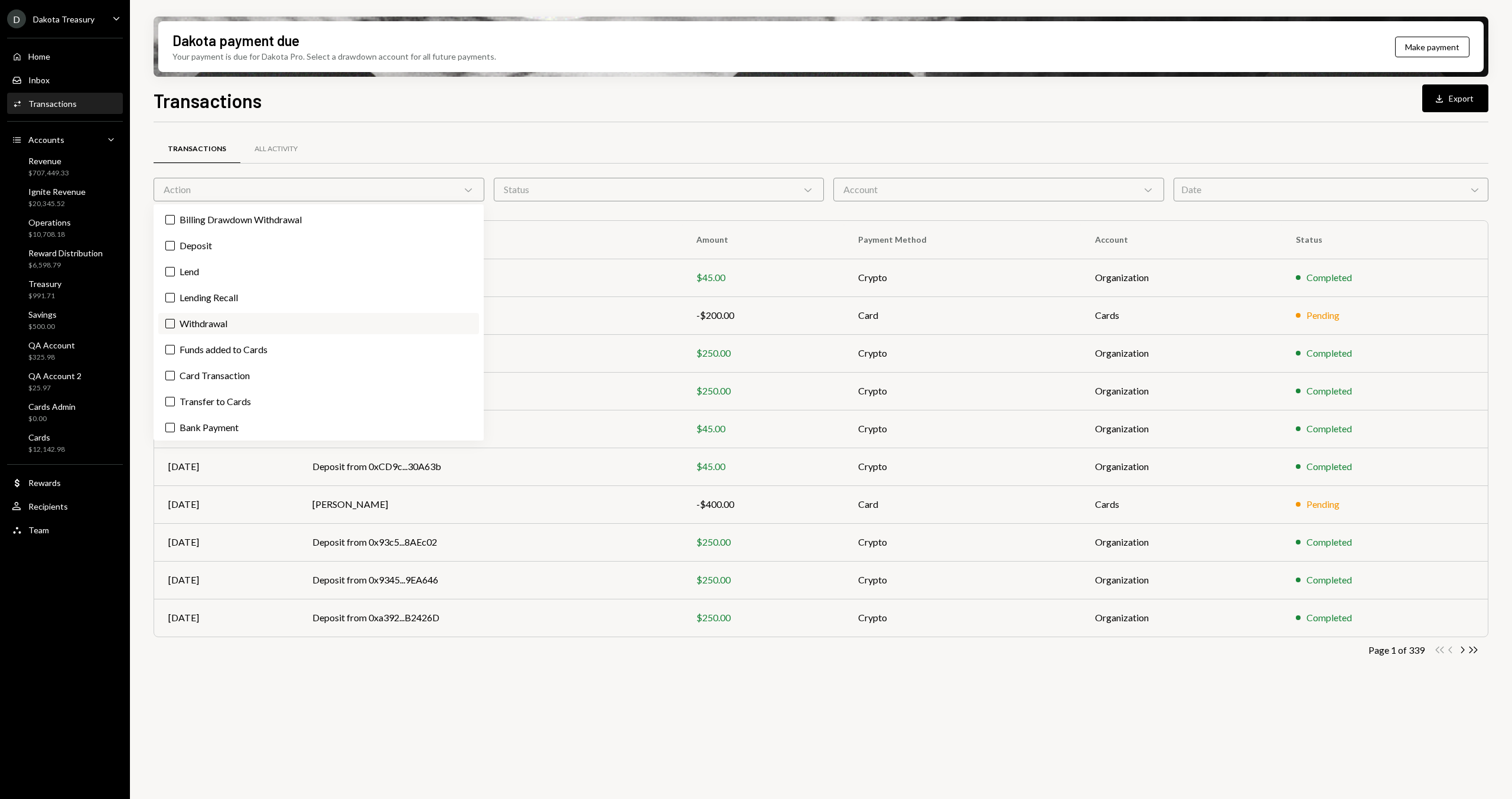
click at [285, 317] on label "Withdrawal" at bounding box center [319, 324] width 321 height 21
click at [175, 319] on button "Withdrawal" at bounding box center [170, 323] width 9 height 9
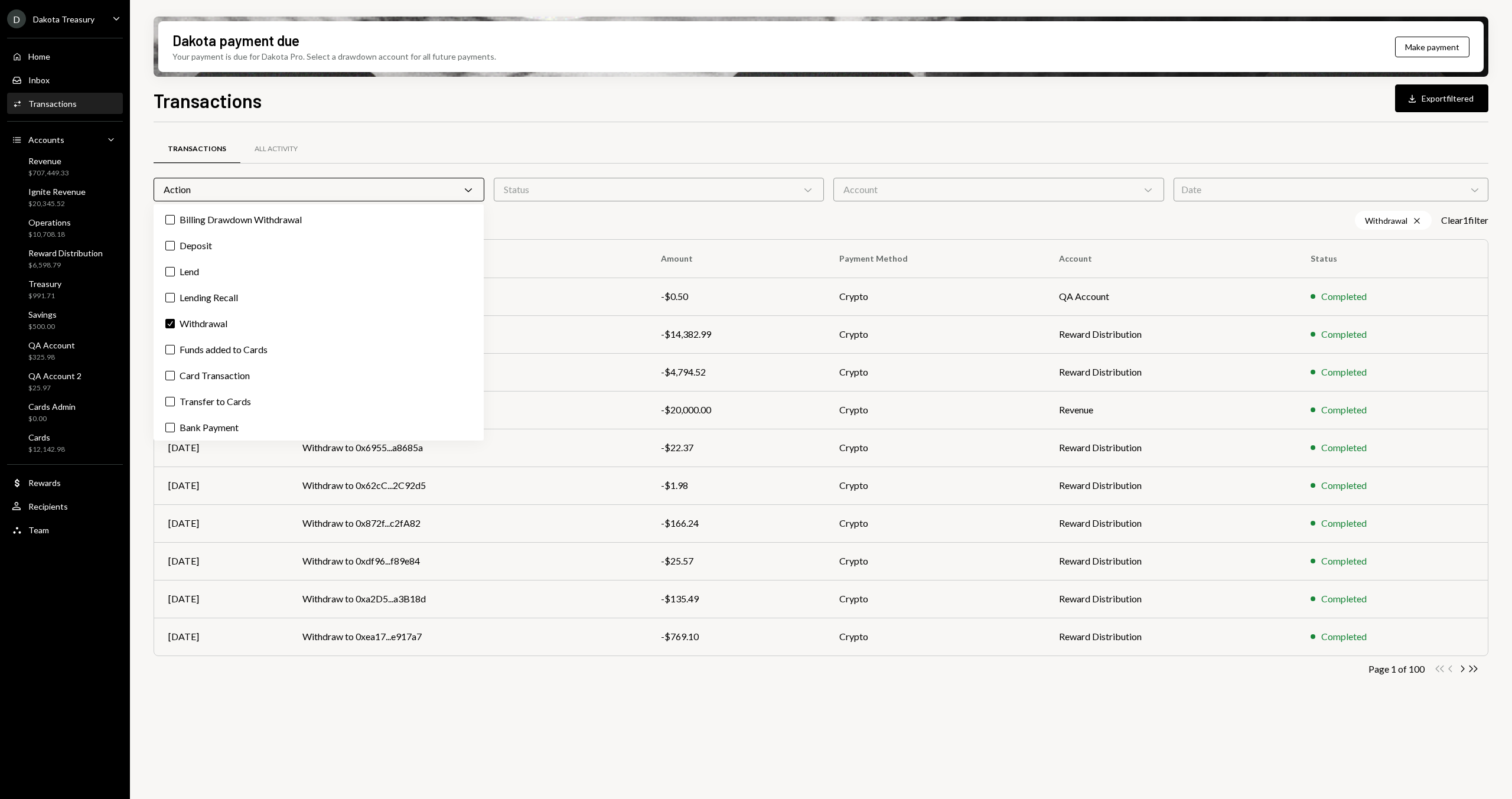
click at [1031, 200] on div "Account Chevron Down" at bounding box center [998, 190] width 331 height 24
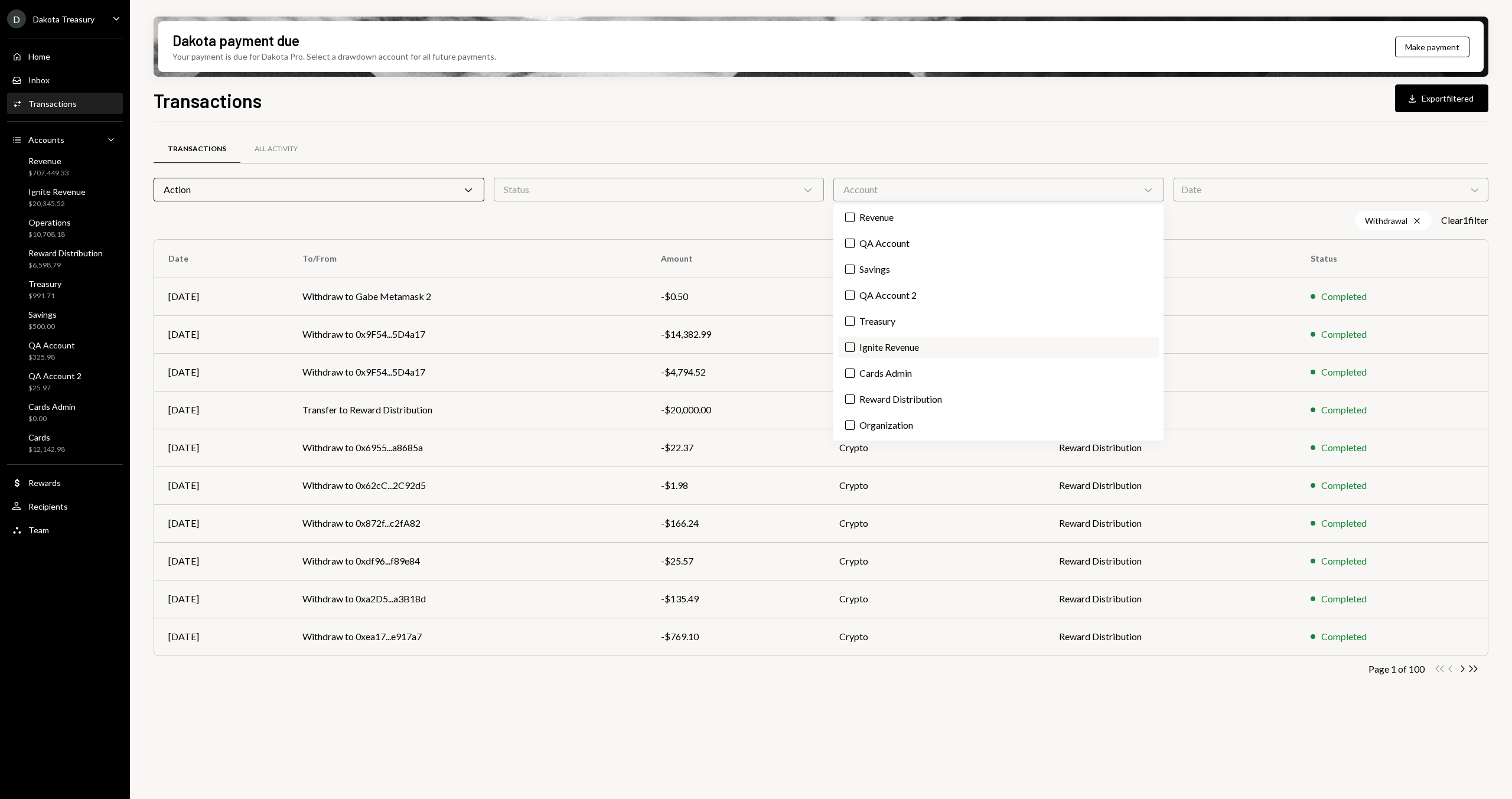
scroll to position [26, 0]
click at [901, 257] on div "Operations Revenue QA Account Savings QA Account 2 Treasury Ignite Revenue Card…" at bounding box center [998, 322] width 330 height 236
click at [902, 249] on label "QA Account" at bounding box center [998, 245] width 321 height 21
click at [854, 249] on button "QA Account" at bounding box center [849, 245] width 9 height 9
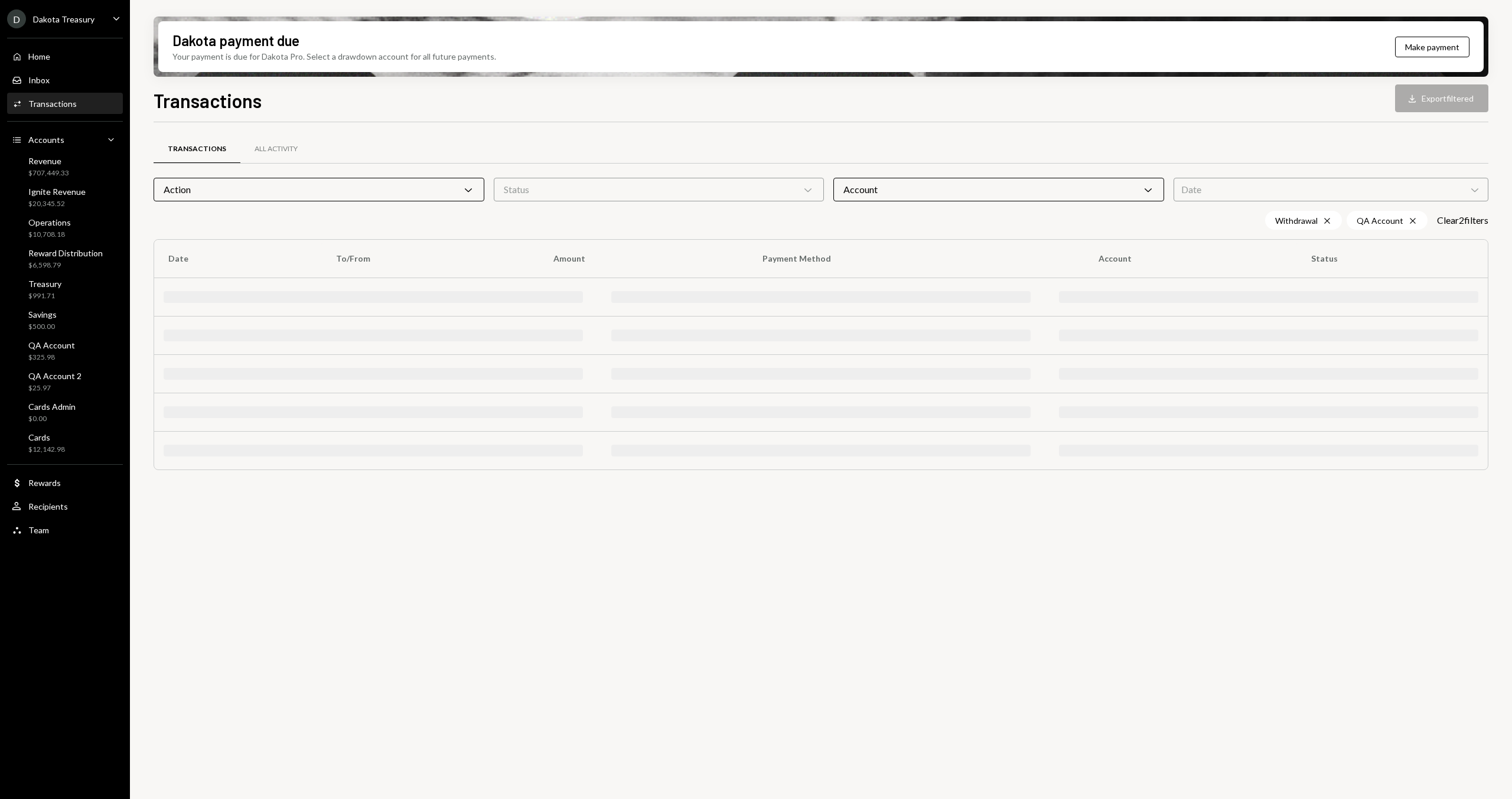
click at [770, 129] on div "Transactions All Activity Action Chevron Down Status Chevron Down Account Chevr…" at bounding box center [821, 307] width 1335 height 371
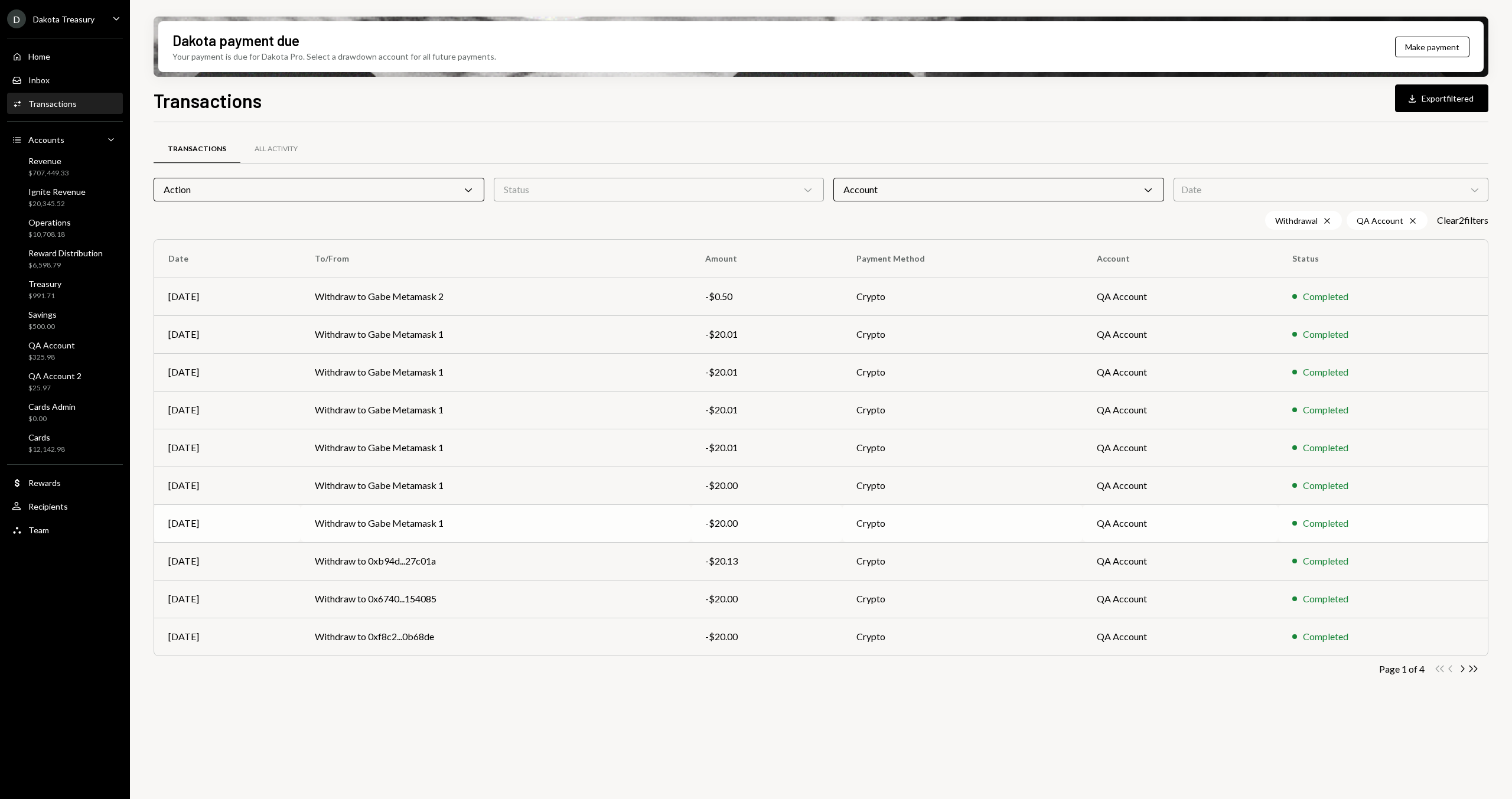
click at [494, 540] on td "Withdraw to Gabe Metamask 1" at bounding box center [495, 523] width 390 height 38
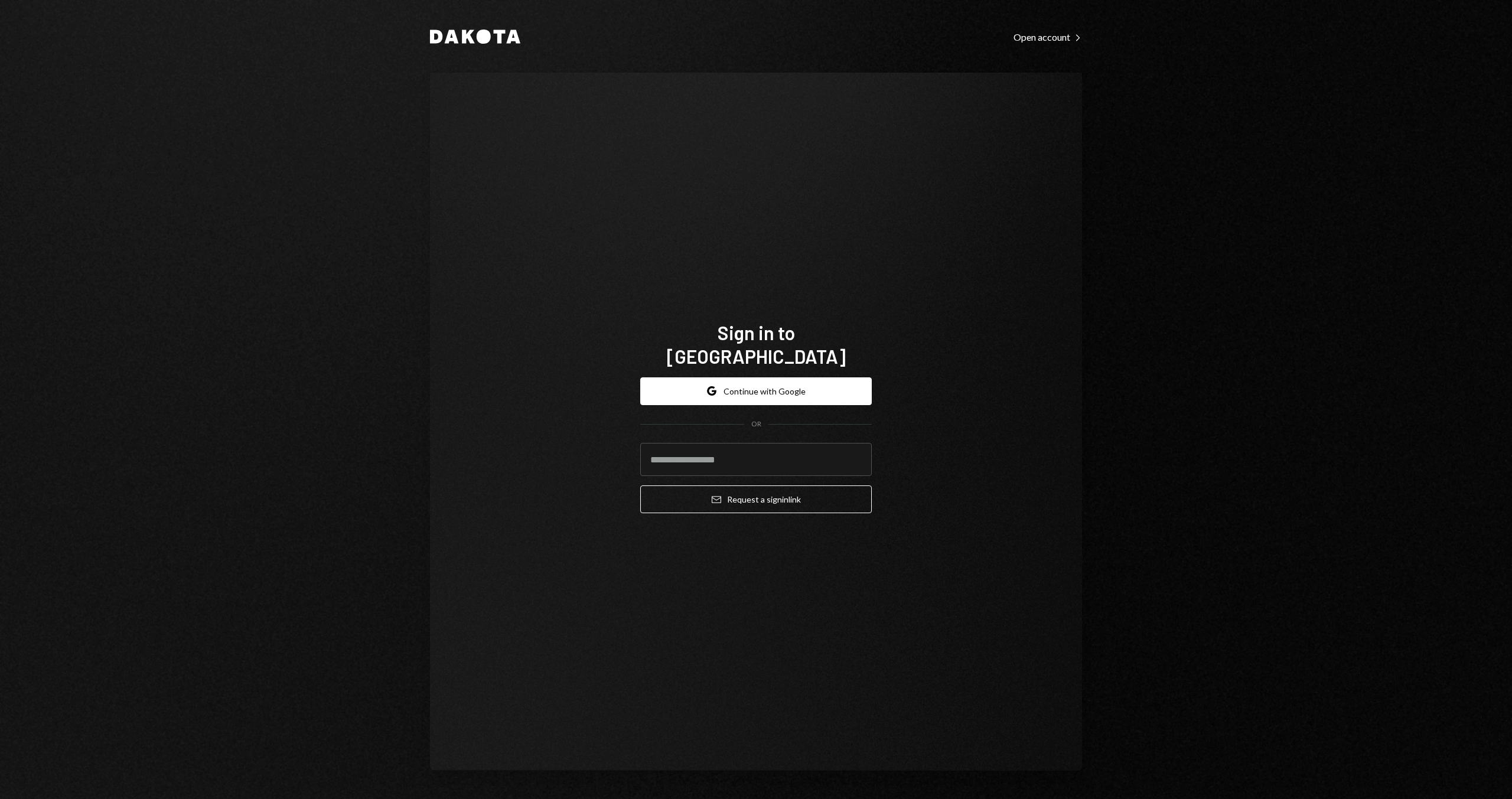
click at [998, 164] on div "Sign in to Dakota Google Continue with Google OR Email Request a sign in link" at bounding box center [755, 421] width 652 height 698
click at [703, 377] on button "Google Continue with Google" at bounding box center [756, 391] width 232 height 28
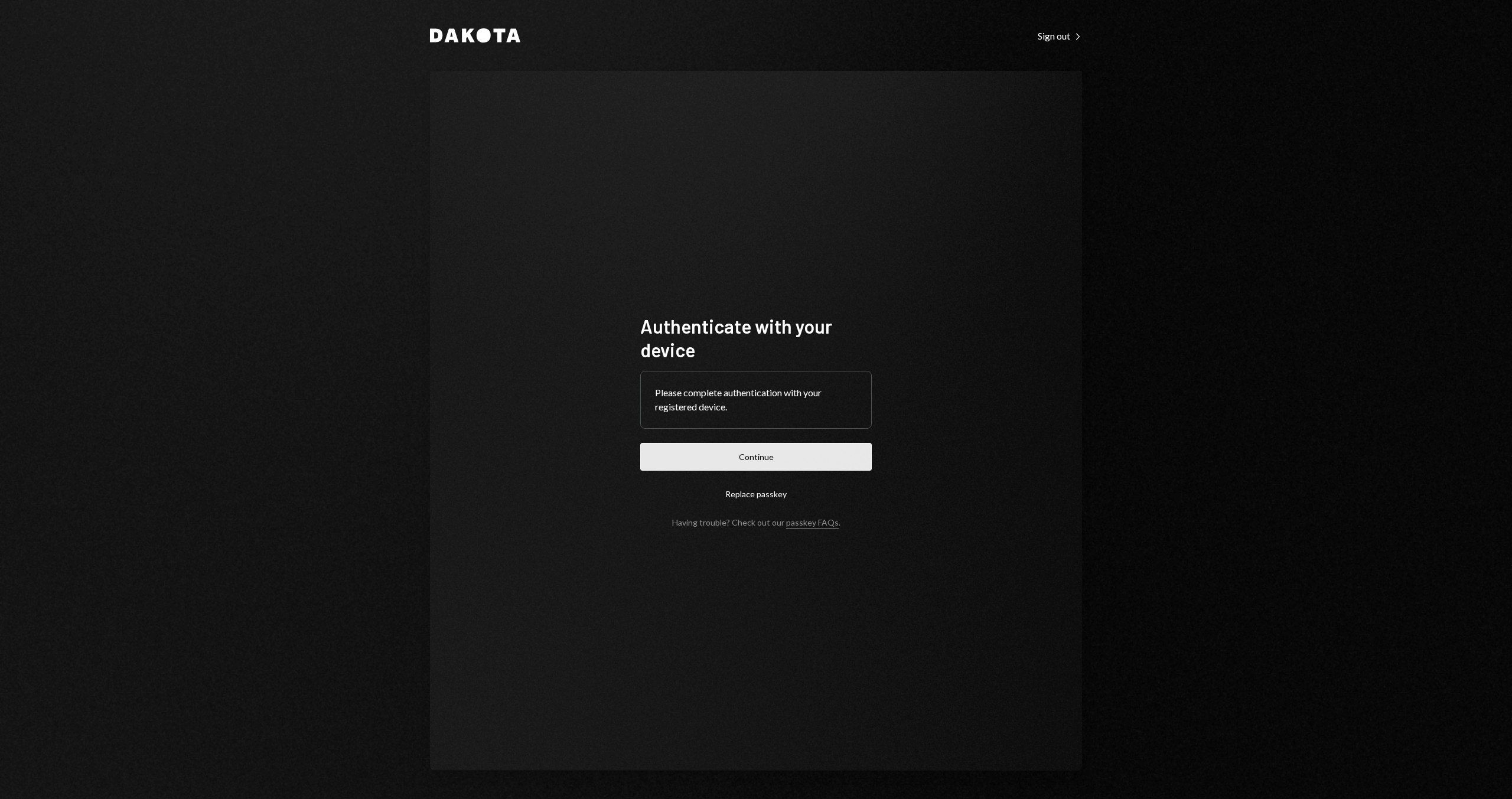
click at [787, 445] on button "Continue" at bounding box center [756, 456] width 232 height 28
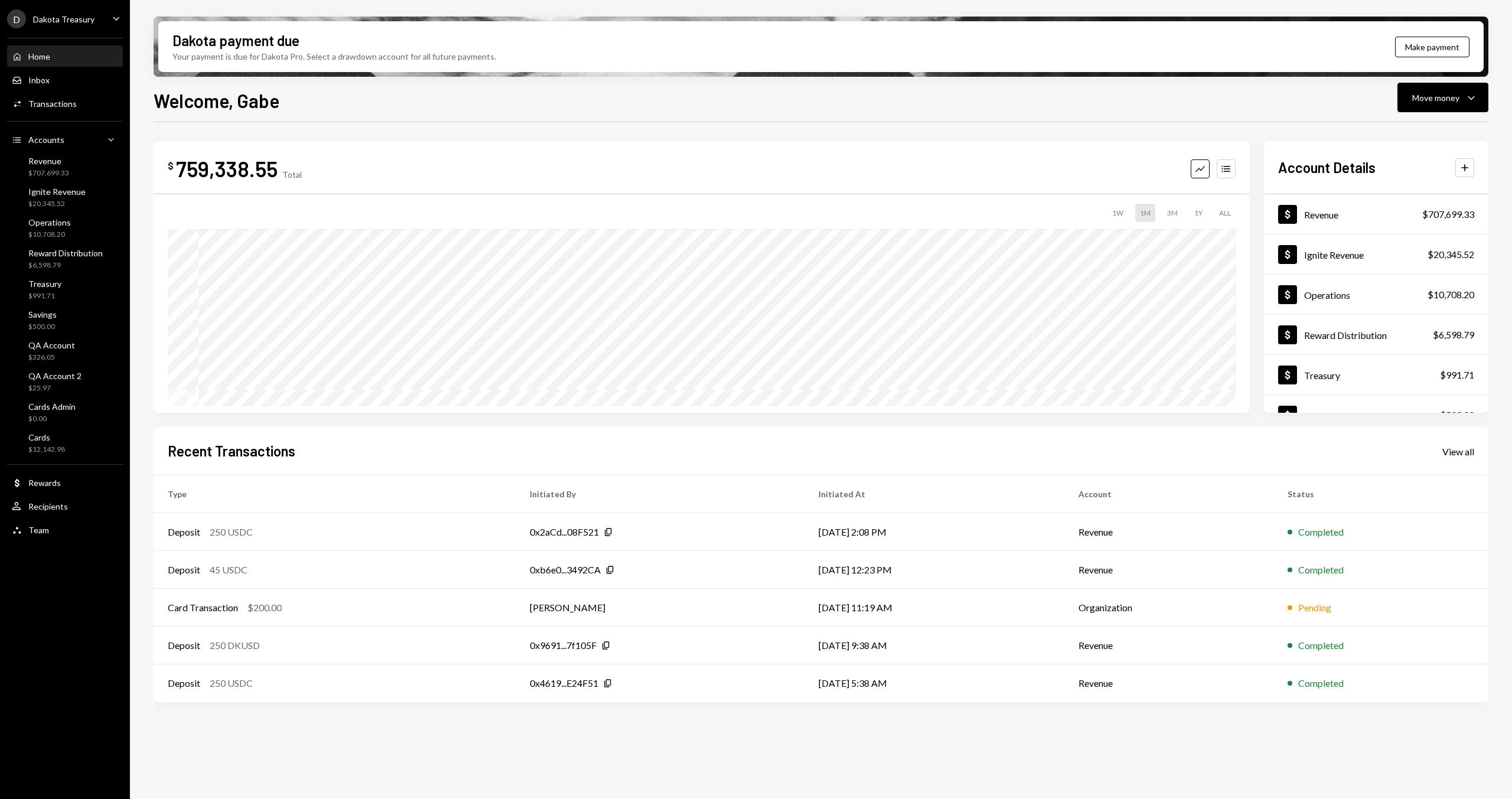
drag, startPoint x: 469, startPoint y: 128, endPoint x: 391, endPoint y: 119, distance: 78.5
click at [467, 128] on div "$ 759,338.55 Total Graph Accounts 1W 1M 3M 1Y ALL $480,518.48 [DATE] Account De…" at bounding box center [821, 424] width 1335 height 604
drag, startPoint x: 391, startPoint y: 119, endPoint x: 310, endPoint y: 117, distance: 81.0
click at [375, 119] on div "Welcome, Gabe Move money Caret Down $ 759,338.55 Total Graph Accounts 1W 1M 3M …" at bounding box center [821, 477] width 1335 height 782
drag, startPoint x: 259, startPoint y: 115, endPoint x: 207, endPoint y: 112, distance: 52.1
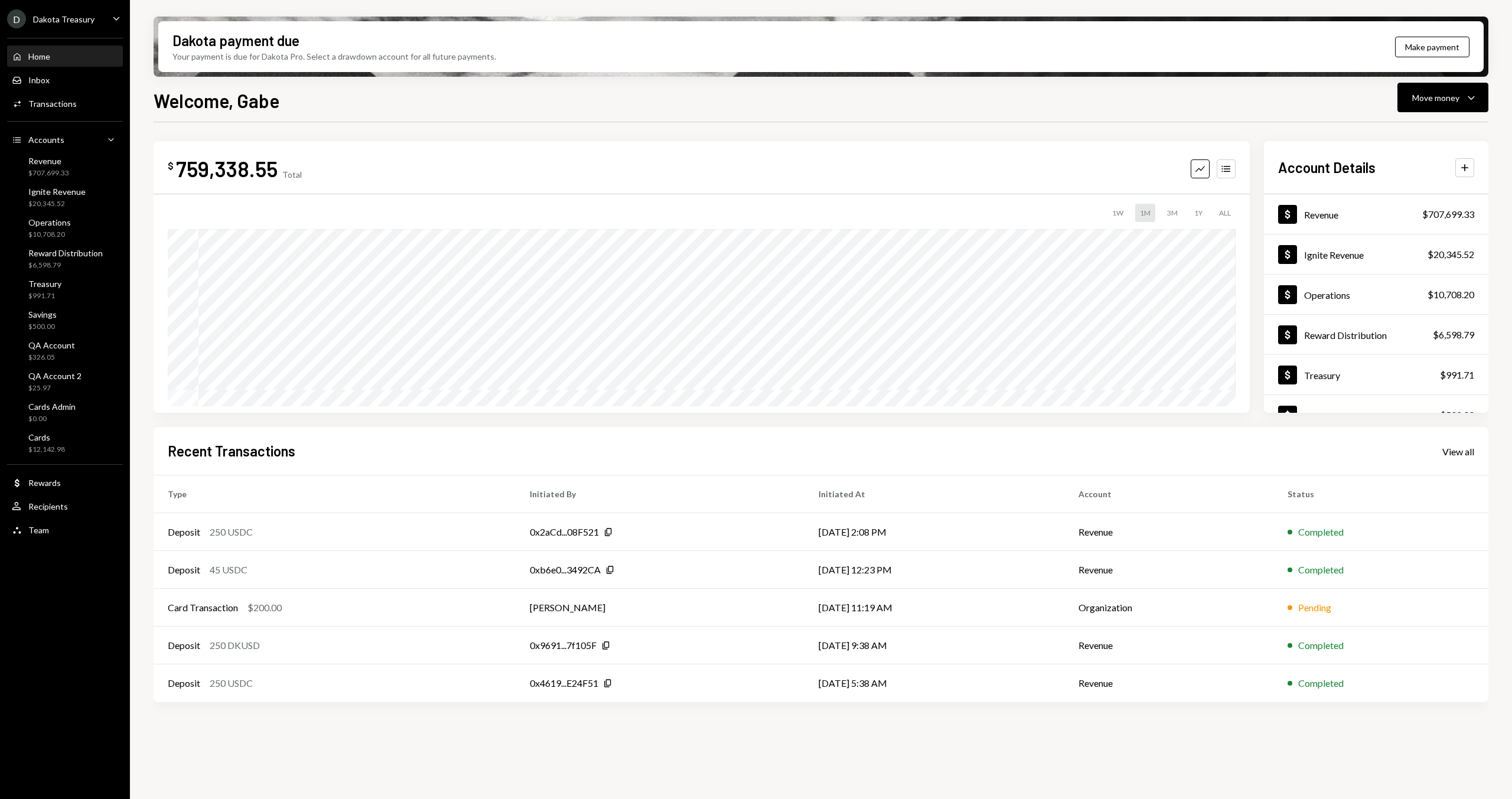
click at [251, 115] on div "Welcome, Gabe Move money Caret Down $ 759,338.55 Total Graph Accounts 1W 1M 3M …" at bounding box center [821, 477] width 1335 height 782
click at [207, 111] on div "Welcome, Gabe Move money Caret Down $ 759,338.55 Total Graph Accounts 1W 1M 3M …" at bounding box center [821, 477] width 1335 height 782
drag, startPoint x: 227, startPoint y: 104, endPoint x: 253, endPoint y: 103, distance: 26.0
click at [237, 104] on h1 "Welcome, Gabe" at bounding box center [216, 100] width 126 height 24
click at [373, 78] on div "Dakota payment due Your payment is due for Dakota Pro. Select a drawdown accoun…" at bounding box center [821, 400] width 1382 height 799
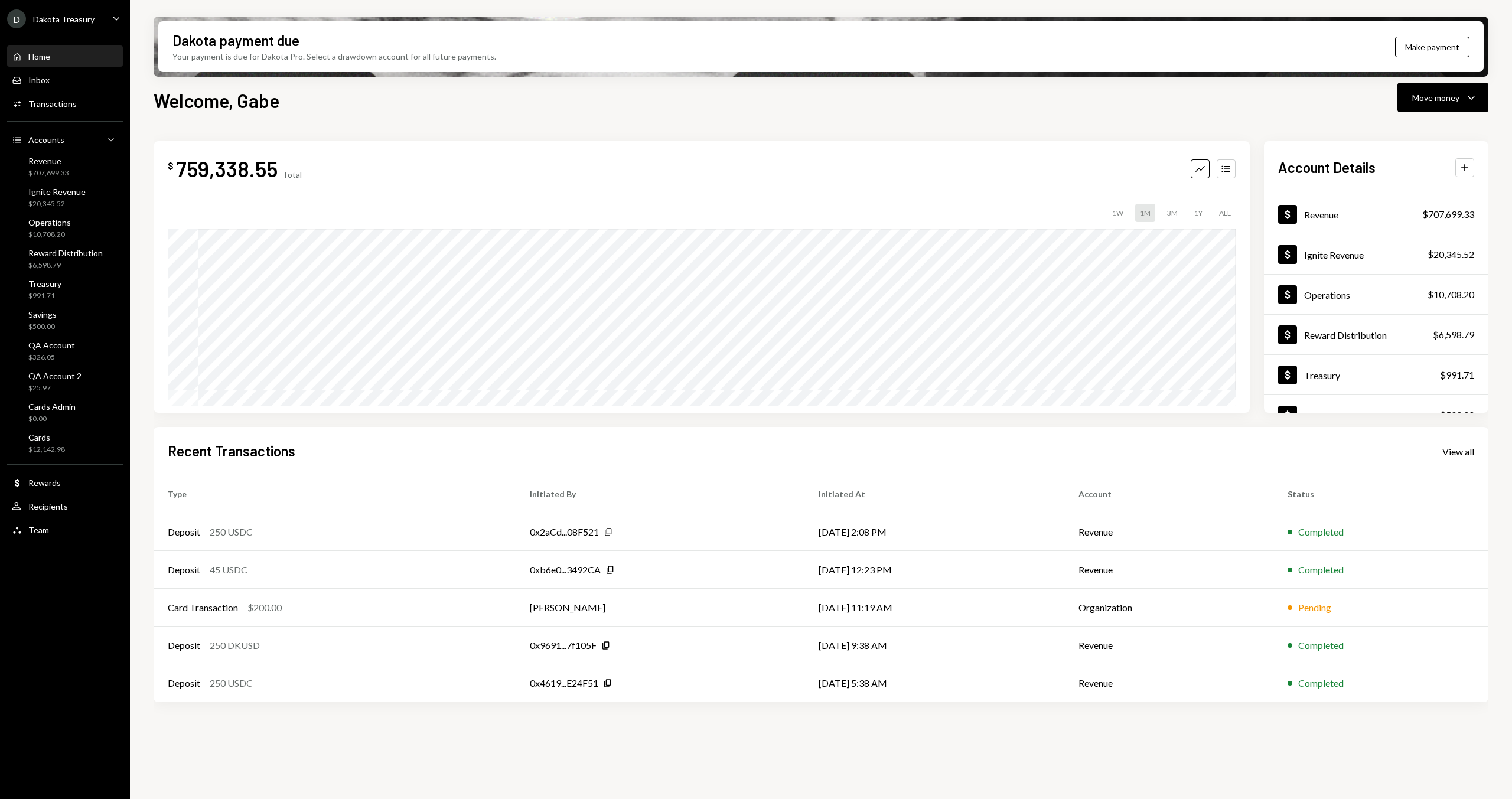
click at [326, 109] on div "Welcome, Gabe Move money Caret Down" at bounding box center [821, 99] width 1335 height 26
click at [171, 92] on h1 "Welcome, Gabe" at bounding box center [216, 100] width 126 height 24
click at [373, 102] on div "Welcome, Gabe Move money Caret Down" at bounding box center [821, 99] width 1335 height 26
click at [267, 95] on h1 "Welcome, Gabe" at bounding box center [216, 100] width 126 height 24
drag, startPoint x: 386, startPoint y: 118, endPoint x: 376, endPoint y: 118, distance: 10.0
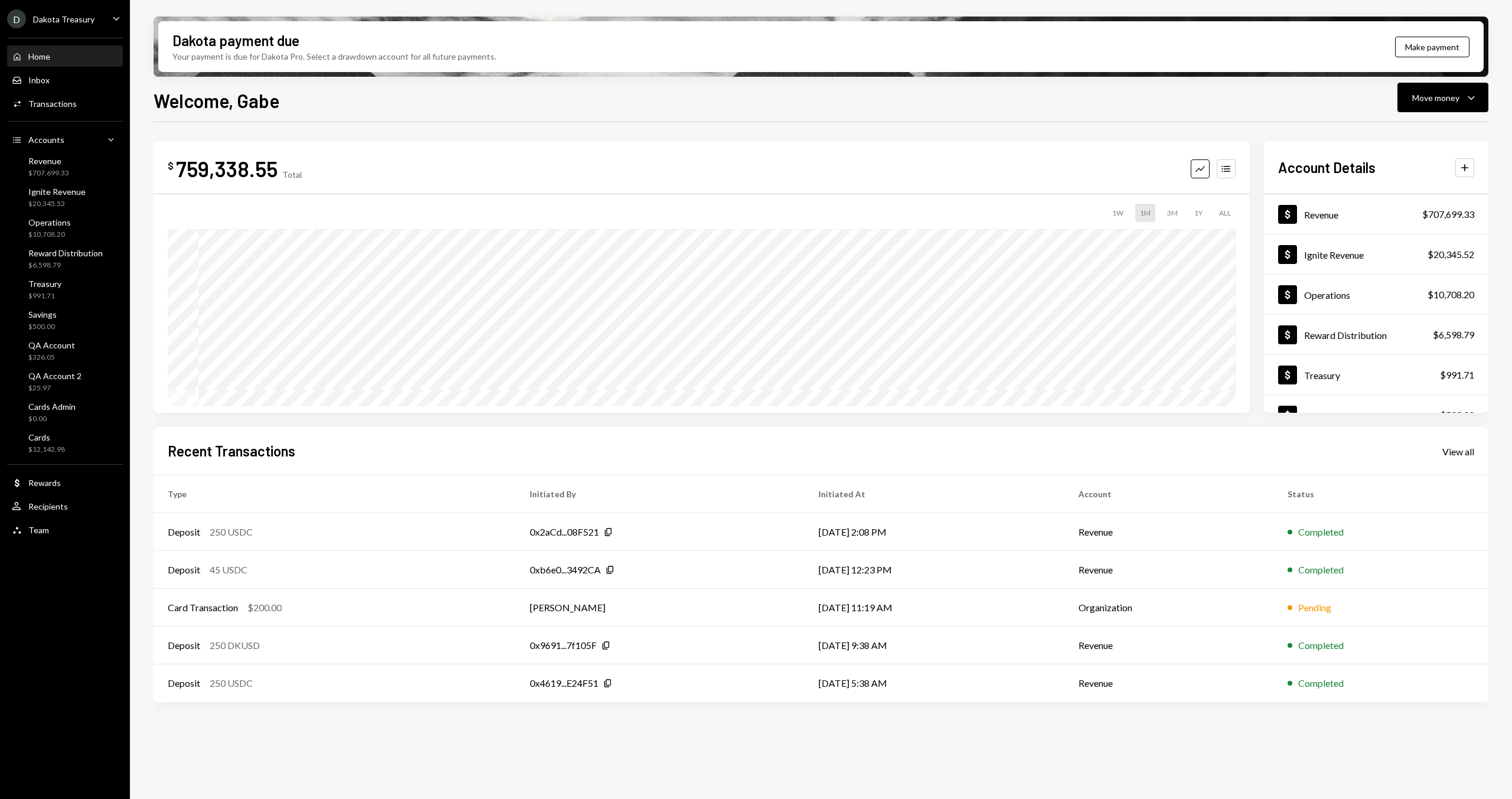
click at [386, 118] on div "Welcome, Gabe Move money Caret Down $ 759,338.55 Total Graph Accounts 1W 1M 3M …" at bounding box center [821, 477] width 1335 height 782
click at [199, 100] on h1 "Welcome, Gabe" at bounding box center [216, 100] width 126 height 24
click at [199, 101] on h1 "Welcome, Gabe" at bounding box center [216, 100] width 126 height 24
click at [54, 25] on div "D Dakota Treasury" at bounding box center [51, 19] width 88 height 19
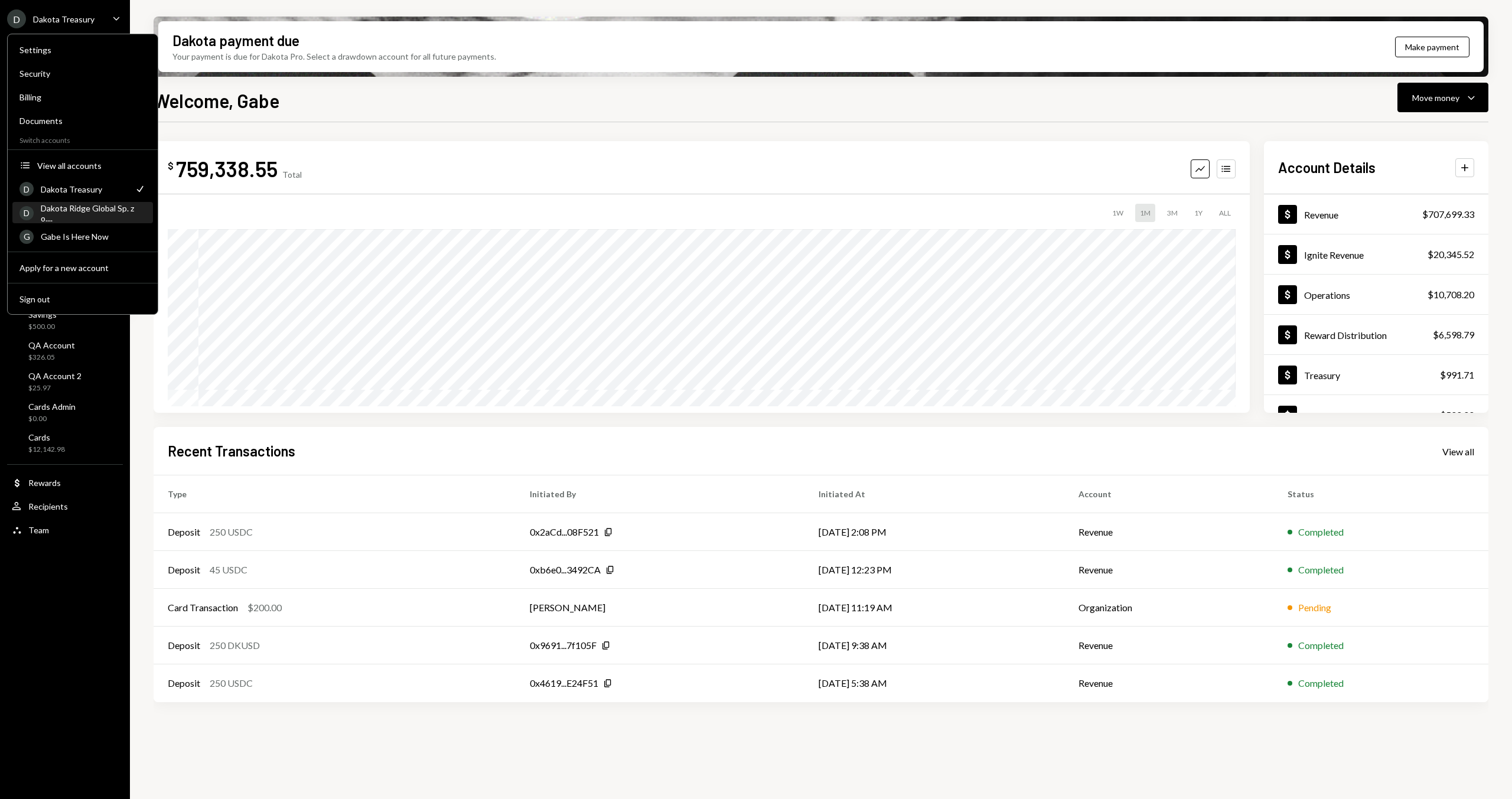
click at [108, 219] on div "D Dakota Ridge Global Sp. z o...." at bounding box center [83, 213] width 127 height 20
click at [85, 209] on div "Dakota Ridge Global Sp. z o...." at bounding box center [93, 213] width 105 height 20
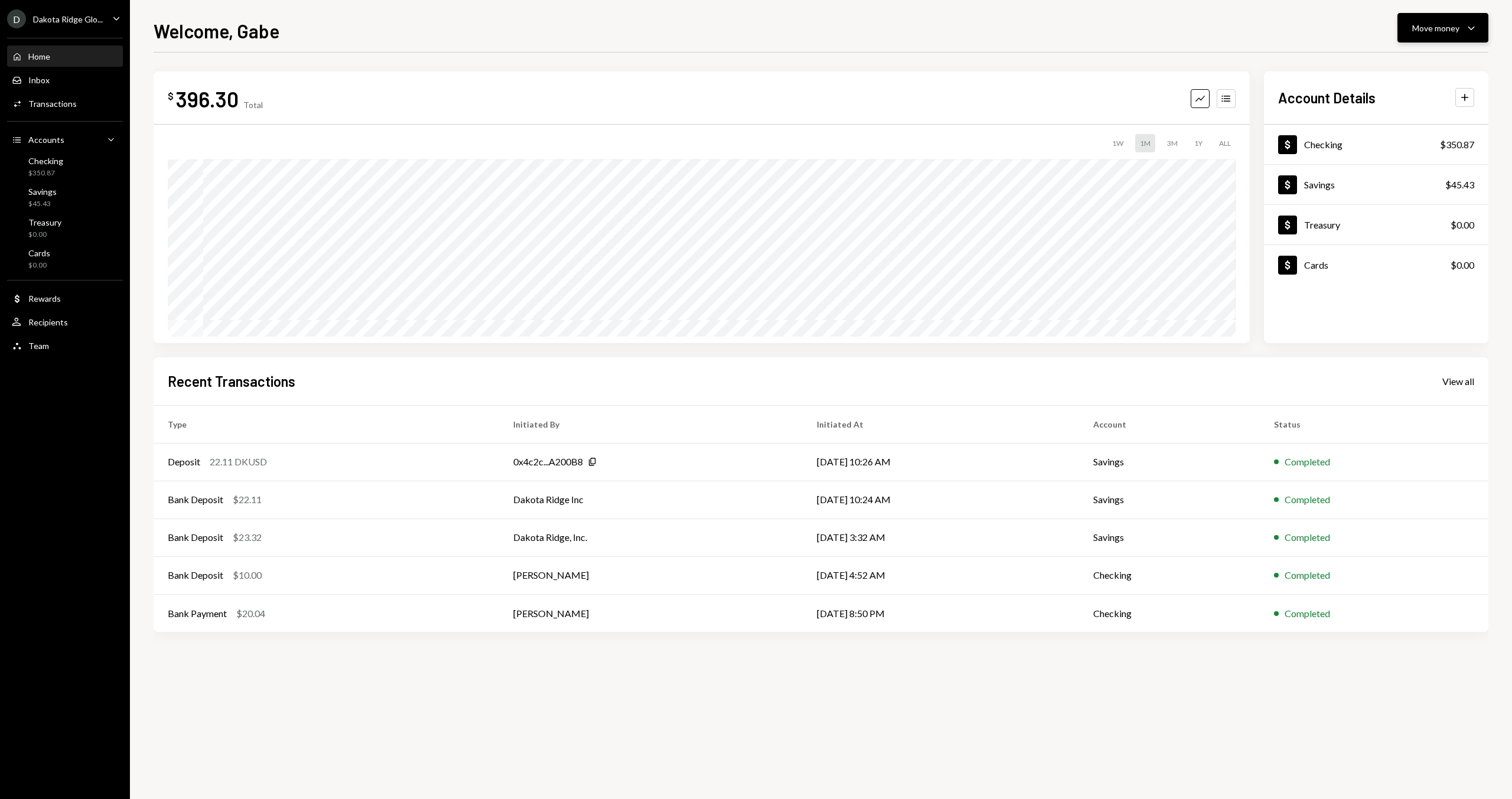
click at [1429, 33] on div "Move money" at bounding box center [1435, 28] width 47 height 13
click at [906, 33] on div "Welcome, Gabe Move money Caret Down" at bounding box center [821, 29] width 1335 height 26
click at [56, 21] on div "Dakota Ridge Glo..." at bounding box center [68, 19] width 70 height 10
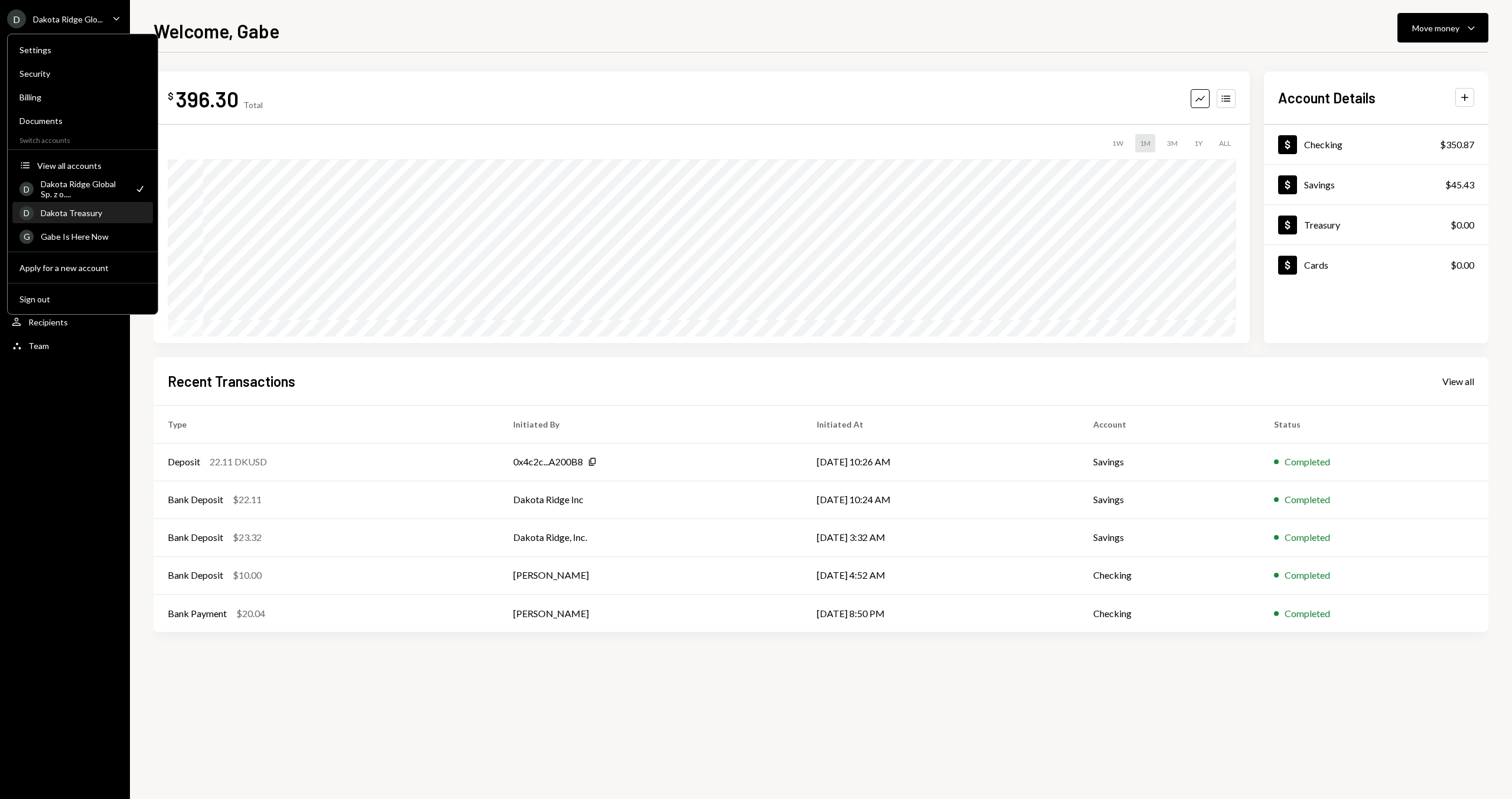
click at [96, 218] on div "D Dakota Treasury" at bounding box center [83, 213] width 127 height 20
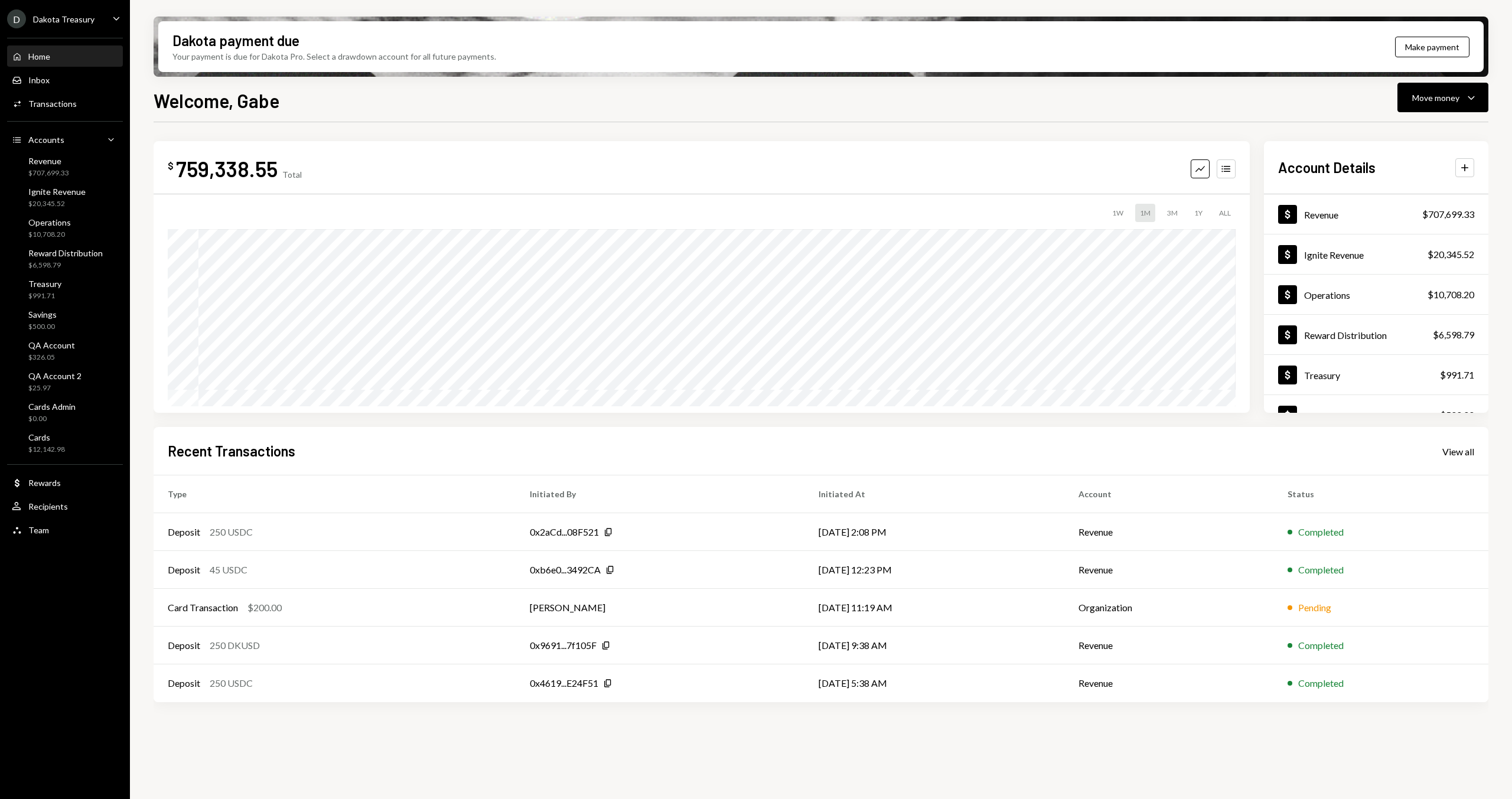
click at [433, 116] on div "Welcome, Gabe Move money Caret Down $ 759,338.55 Total Graph Accounts 1W 1M 3M …" at bounding box center [821, 477] width 1335 height 782
click at [65, 13] on div "D Dakota Treasury" at bounding box center [51, 19] width 88 height 19
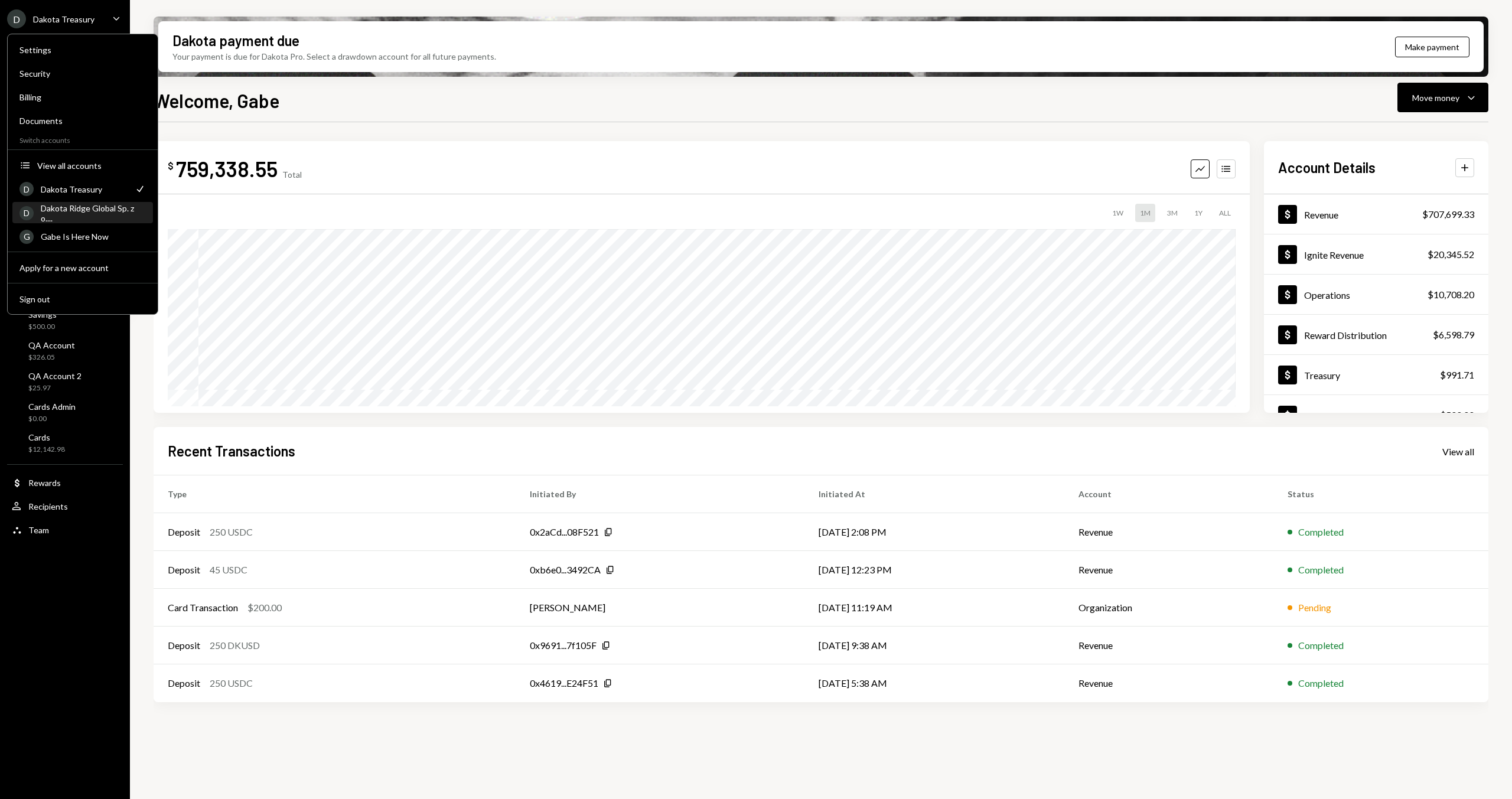
click at [145, 214] on div "Dakota Ridge Global Sp. z o...." at bounding box center [93, 213] width 105 height 20
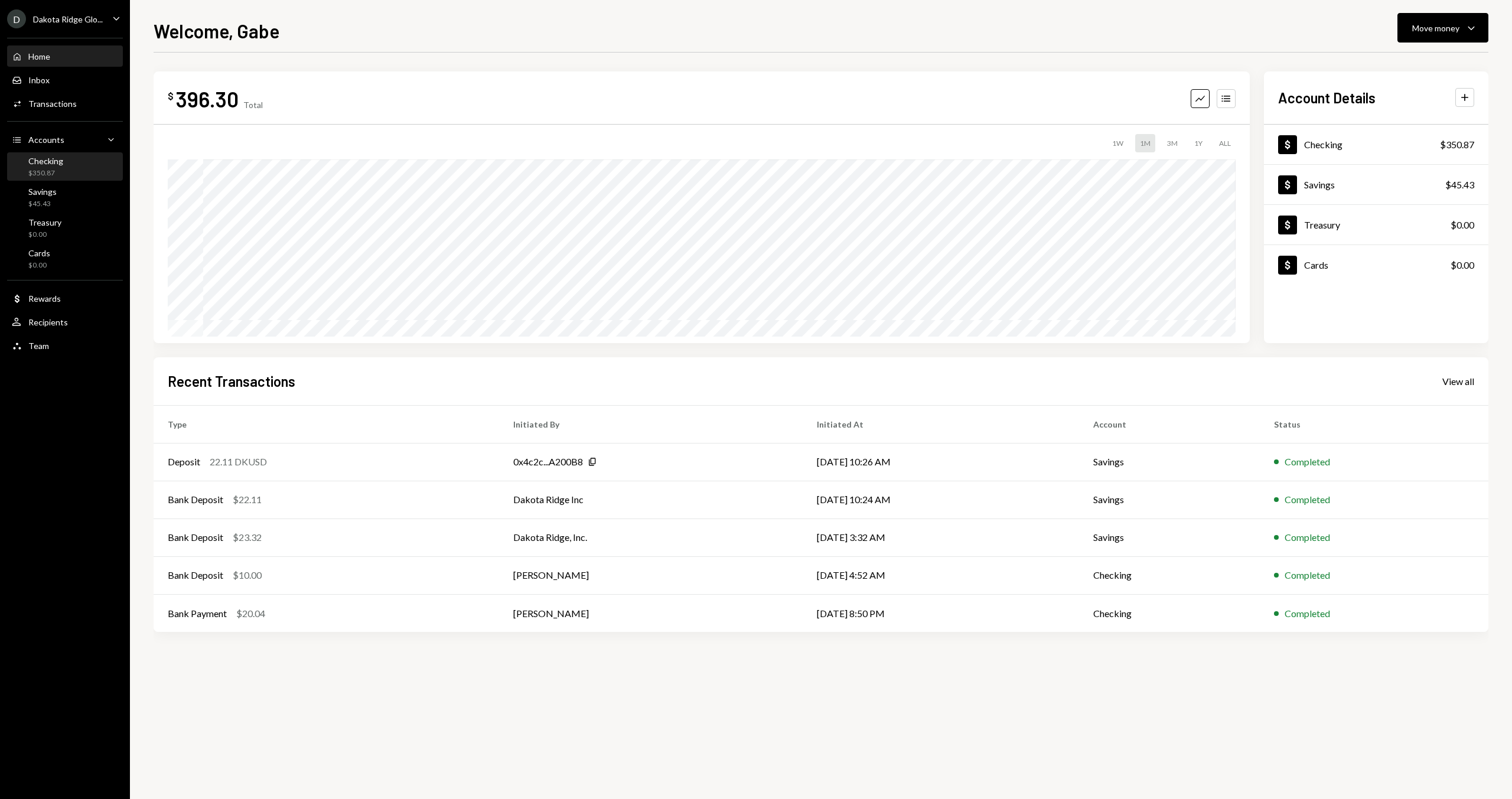
click at [58, 164] on div "Checking" at bounding box center [46, 161] width 35 height 10
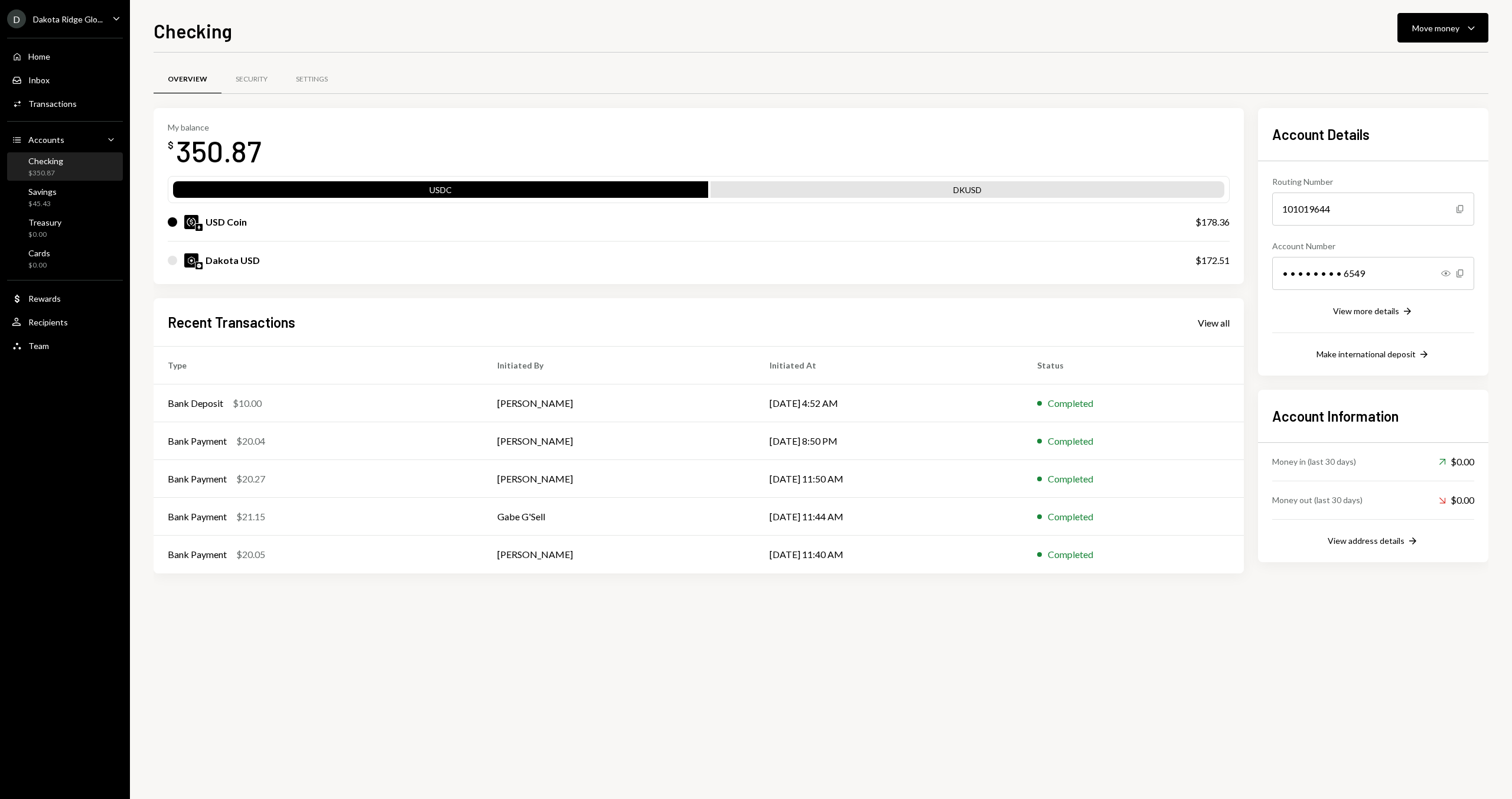
click at [328, 23] on div "Checking Move money Caret Down" at bounding box center [821, 29] width 1335 height 26
click at [168, 29] on h1 "Checking" at bounding box center [192, 31] width 78 height 24
drag, startPoint x: 474, startPoint y: 297, endPoint x: 445, endPoint y: 296, distance: 29.0
click at [473, 297] on div "My balance $ 350.87 USDC DKUSD USD Coin $178.36 Dakota USD $172.51 Recent Trans…" at bounding box center [698, 341] width 1090 height 465
click at [398, 295] on div "My balance $ 350.87 USDC DKUSD USD Coin $178.36 Dakota USD $172.51 Recent Trans…" at bounding box center [698, 341] width 1090 height 465
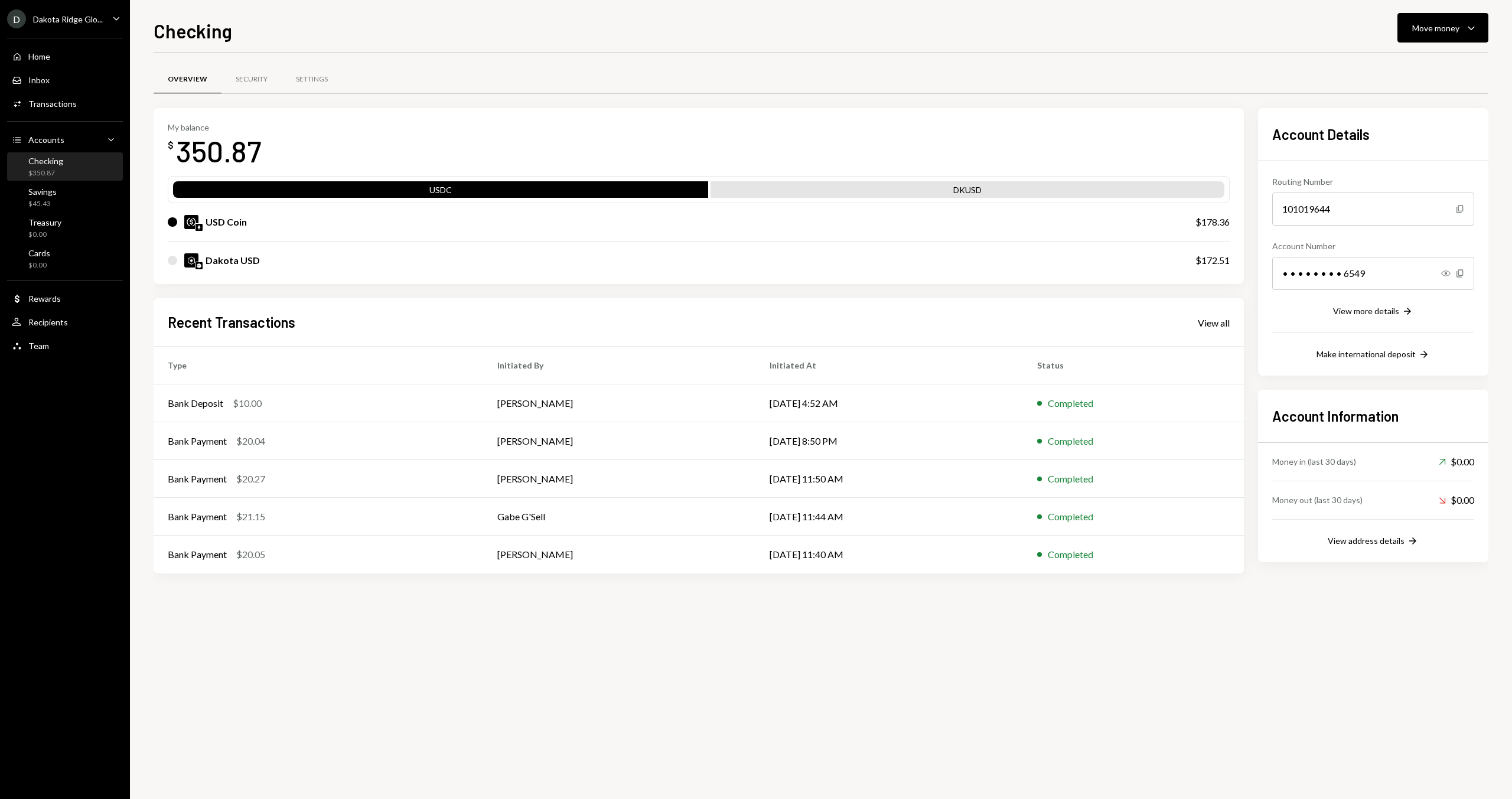
drag, startPoint x: 331, startPoint y: 291, endPoint x: 314, endPoint y: 292, distance: 17.0
click at [328, 291] on div "My balance $ 350.87 USDC DKUSD USD Coin $178.36 Dakota USD $172.51 Recent Trans…" at bounding box center [698, 341] width 1090 height 465
click at [277, 287] on div "My balance $ 350.87 USDC DKUSD USD Coin $178.36 Dakota USD $172.51 Recent Trans…" at bounding box center [698, 341] width 1090 height 465
